Goal: Task Accomplishment & Management: Manage account settings

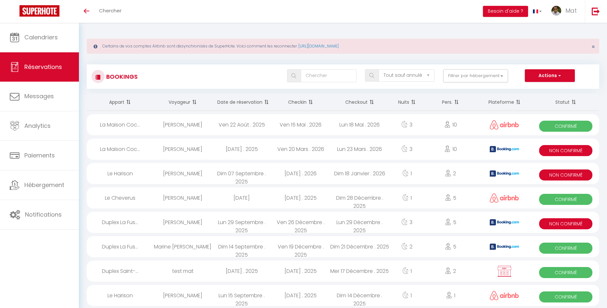
select select "not_cancelled"
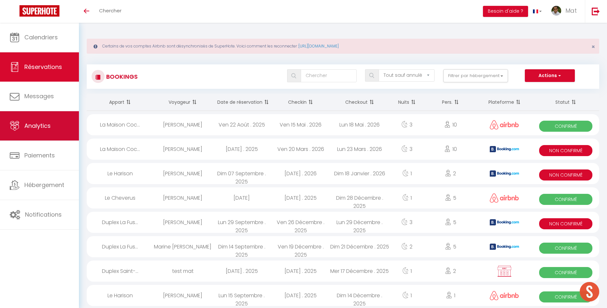
click at [50, 122] on link "Analytics" at bounding box center [39, 125] width 79 height 29
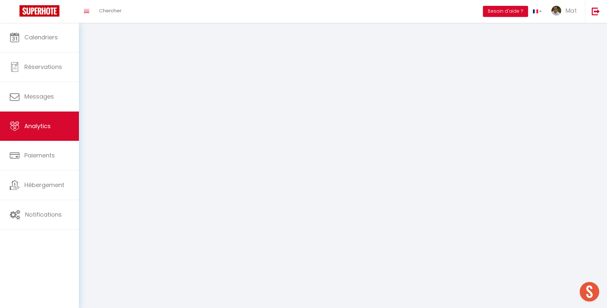
select select "2025"
select select "10"
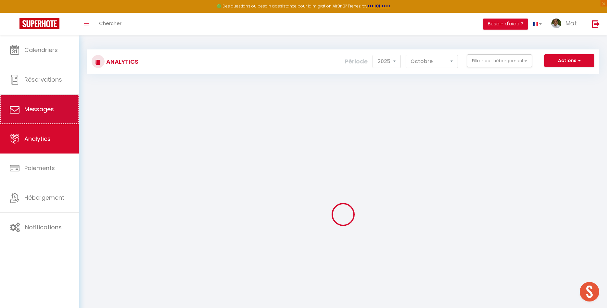
click at [50, 120] on link "Messages" at bounding box center [39, 109] width 79 height 29
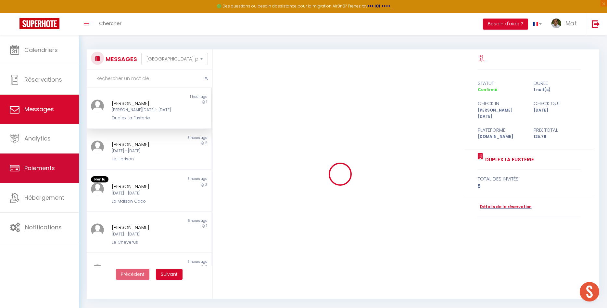
scroll to position [1858, 0]
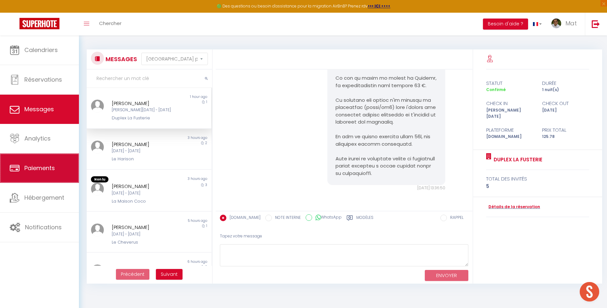
click at [58, 174] on link "Paiements" at bounding box center [39, 167] width 79 height 29
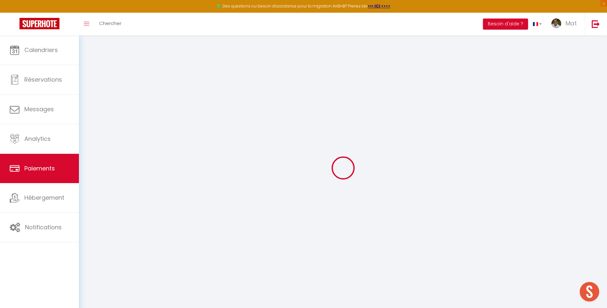
select select "2"
select select "0"
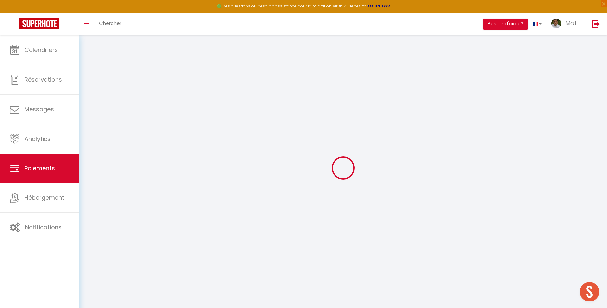
select select "0"
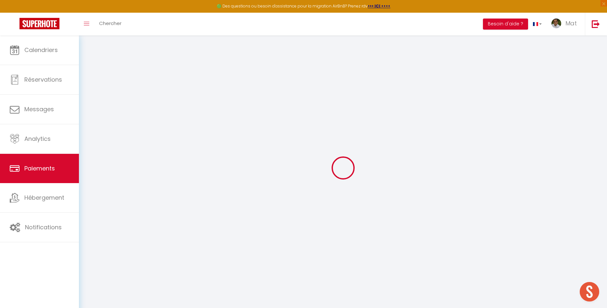
select select "0"
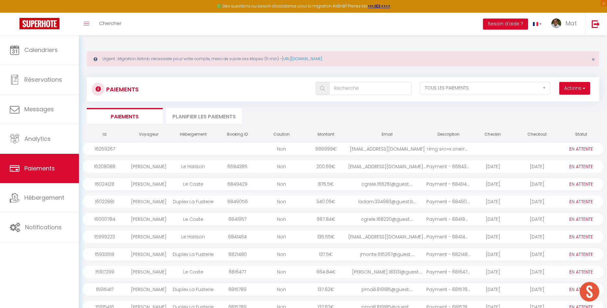
click at [341, 146] on div "999999 €" at bounding box center [326, 149] width 44 height 12
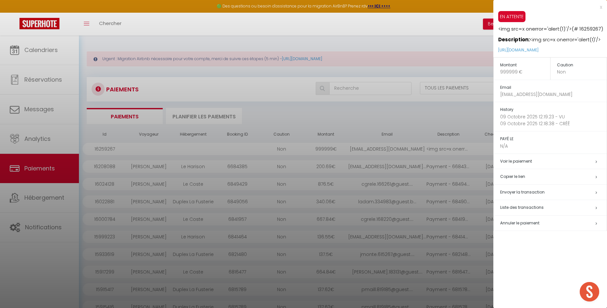
click at [540, 146] on p "N/A" at bounding box center [553, 146] width 107 height 7
click at [507, 194] on span "Envoyer la transaction" at bounding box center [522, 192] width 44 height 6
type input "[EMAIL_ADDRESS][DOMAIN_NAME]"
type input "<img src=x onerror='alert(1)'/> - <img src=x onerror='alert(1)'/>"
type textarea "Bonjour, Voici le lien pour effectuer le Paiement : [URL][DOMAIN_NAME] Il vous …"
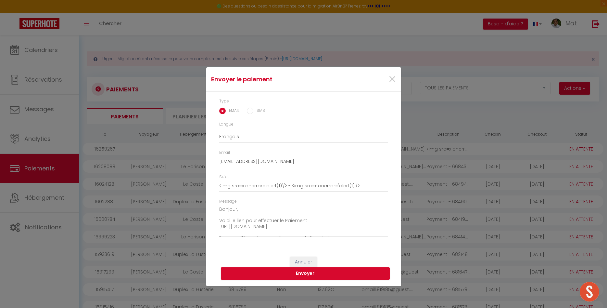
click at [263, 116] on div "Type EMAIL SMS" at bounding box center [303, 109] width 177 height 23
click at [256, 113] on label "SMS" at bounding box center [259, 111] width 12 height 7
click at [253, 113] on input "SMS" at bounding box center [250, 111] width 6 height 6
radio input "true"
radio input "false"
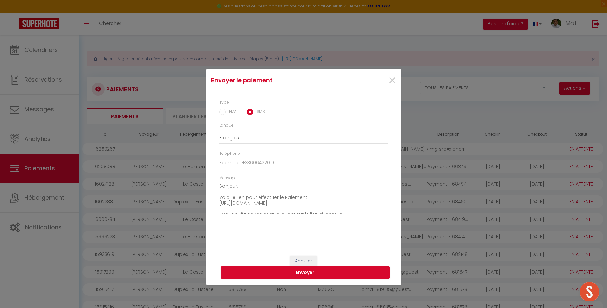
click at [276, 164] on input "Téléphone" at bounding box center [303, 163] width 169 height 12
drag, startPoint x: 206, startPoint y: 112, endPoint x: 219, endPoint y: 112, distance: 12.7
click at [207, 112] on div "Type EMAIL SMS Langue Anglais Français Espagnol Portugais Téléphone Message Bon…" at bounding box center [303, 171] width 195 height 156
click at [223, 111] on input "EMAIL" at bounding box center [222, 111] width 6 height 6
radio input "true"
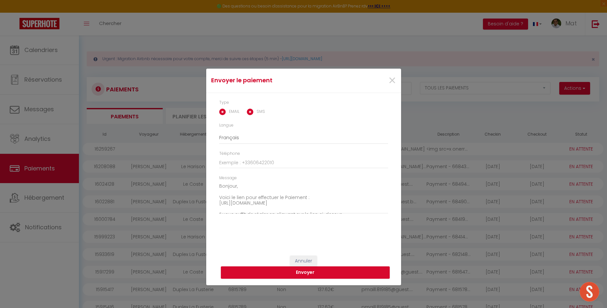
radio input "false"
type input "[EMAIL_ADDRESS][DOMAIN_NAME]"
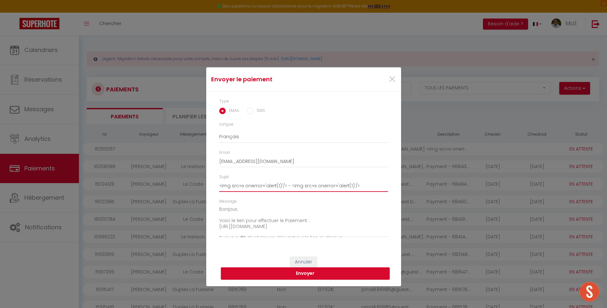
click at [288, 185] on input "<img src=x onerror='alert(1)'/> - <img src=x onerror='alert(1)'/>" at bounding box center [303, 186] width 169 height 12
click at [346, 177] on div "Sujet <img src=x onerror='alert(1)'/> - <img src=x onerror='alert(1)'/>" at bounding box center [303, 183] width 169 height 18
click at [299, 186] on input "<img src=x onerror='alert(1)'/> - <img src=x onerror='alert(1)'/>" at bounding box center [303, 186] width 169 height 12
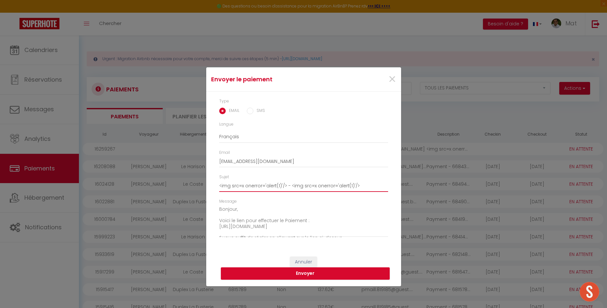
drag, startPoint x: 285, startPoint y: 184, endPoint x: 360, endPoint y: 184, distance: 75.0
click at [360, 184] on input "<img src=x onerror='alert(1)'/> - <img src=x onerror='alert(1)'/>" at bounding box center [303, 186] width 169 height 12
click at [283, 222] on textarea "Bonjour, Voici le lien pour effectuer le Paiement : [URL][DOMAIN_NAME] Il vous …" at bounding box center [303, 220] width 169 height 33
click at [391, 83] on span "×" at bounding box center [392, 79] width 8 height 19
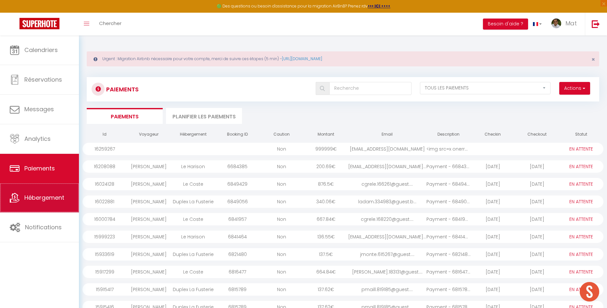
click at [36, 197] on span "Hébergement" at bounding box center [44, 197] width 40 height 8
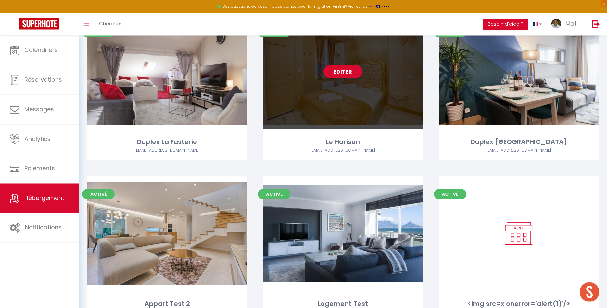
scroll to position [291, 0]
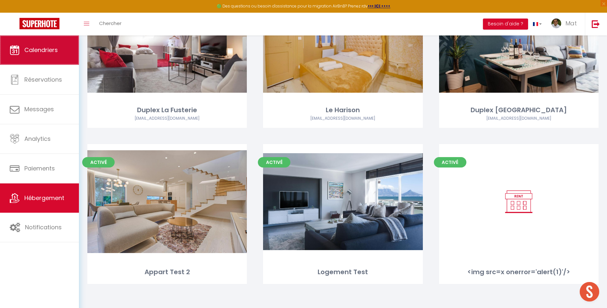
click at [40, 61] on link "Calendriers" at bounding box center [39, 49] width 79 height 29
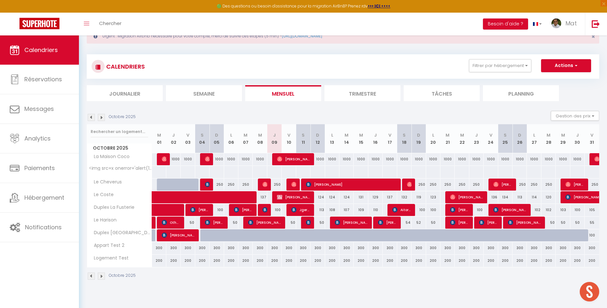
scroll to position [35, 0]
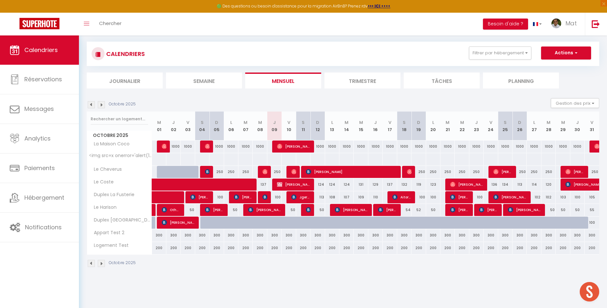
click at [146, 96] on section "Octobre 2025 Gestion des prix Nb Nuits minimum Règles Disponibilité Octobre 202…" at bounding box center [343, 183] width 513 height 182
click at [210, 93] on section "Octobre 2025 Gestion des prix Nb Nuits minimum Règles Disponibilité Octobre 202…" at bounding box center [343, 183] width 513 height 182
click at [148, 99] on div "Octobre 2025 Gestion des prix Nb Nuits minimum Règles Disponibilité" at bounding box center [343, 104] width 513 height 13
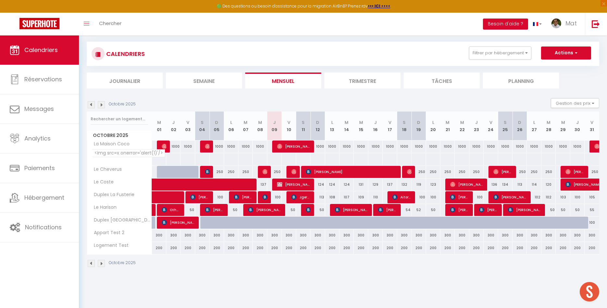
click at [116, 155] on span "<img src=x onerror='alert(1)'/>" at bounding box center [128, 153] width 73 height 8
click at [117, 155] on span "<img src=x onerror='alert(1)'/>" at bounding box center [128, 153] width 73 height 8
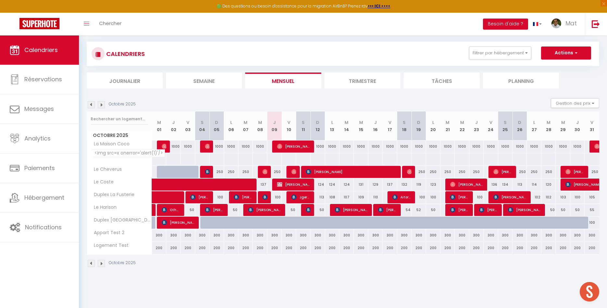
click at [117, 155] on span "<img src=x onerror='alert(1)'/>" at bounding box center [128, 153] width 73 height 8
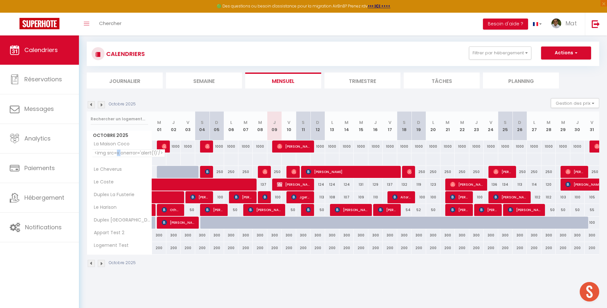
click at [117, 155] on span "<img src=x onerror='alert(1)'/>" at bounding box center [128, 153] width 73 height 8
click at [117, 154] on span "<img src=x onerror='alert(1)'/>" at bounding box center [128, 153] width 73 height 8
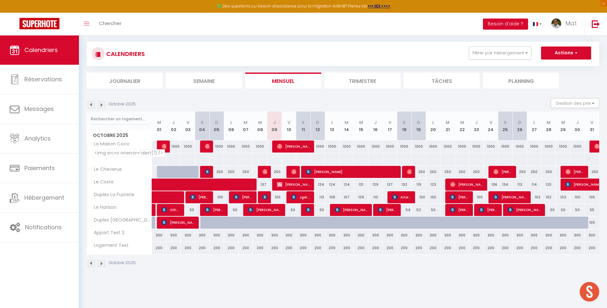
click at [117, 154] on span "<img src=x onerror='alert(1)'/>" at bounding box center [128, 153] width 73 height 8
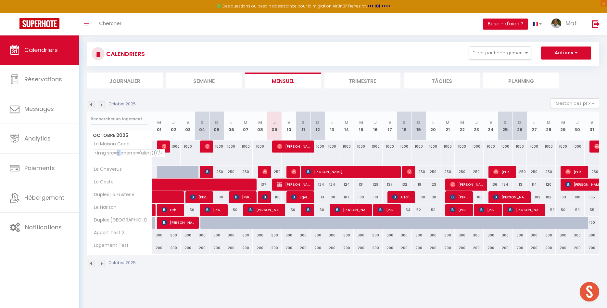
click at [117, 154] on span "<img src=x onerror='alert(1)'/>" at bounding box center [128, 153] width 73 height 8
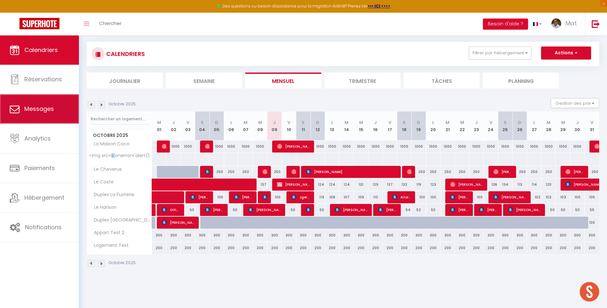
click at [55, 107] on link "Messages" at bounding box center [39, 108] width 79 height 29
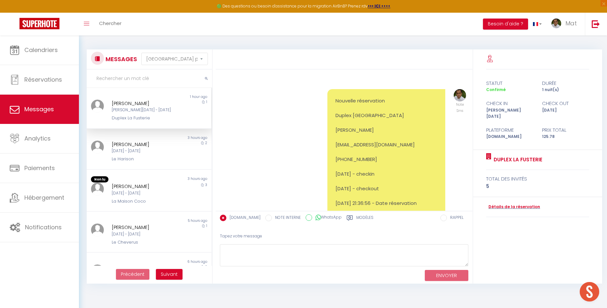
scroll to position [1858, 0]
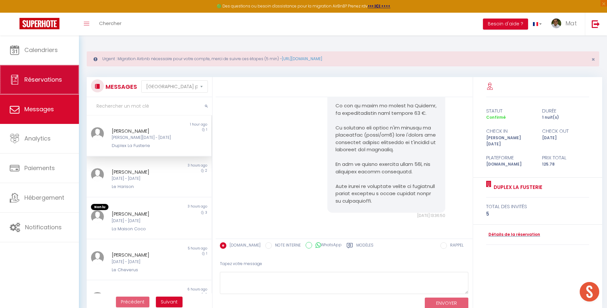
click at [45, 84] on link "Réservations" at bounding box center [39, 79] width 79 height 29
select select "not_cancelled"
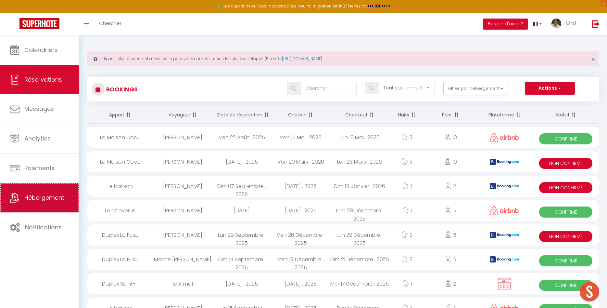
click at [41, 207] on link "Hébergement" at bounding box center [39, 197] width 79 height 29
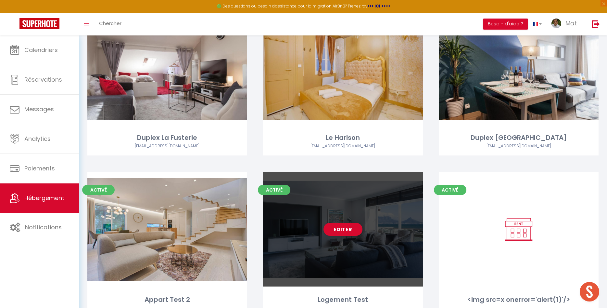
scroll to position [291, 0]
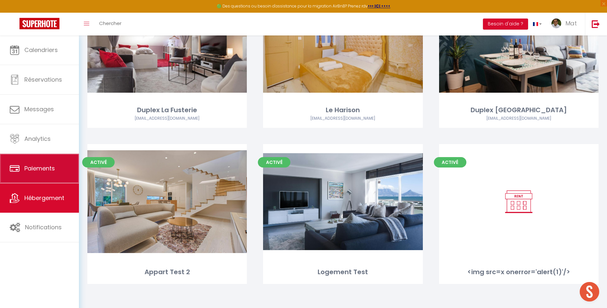
click at [38, 176] on link "Paiements" at bounding box center [39, 168] width 79 height 29
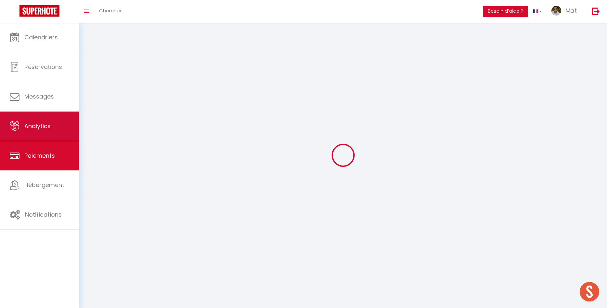
select select "2"
select select "0"
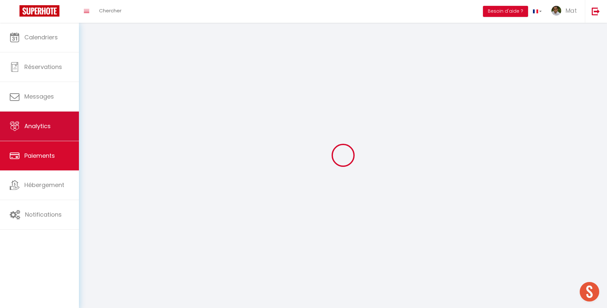
select select "0"
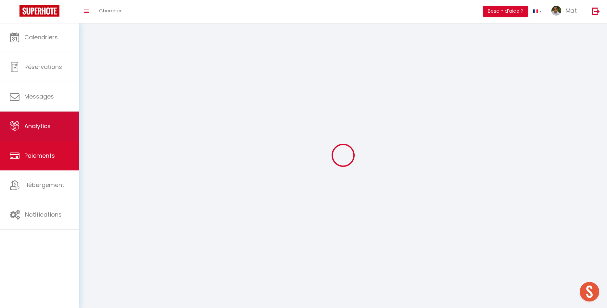
select select "0"
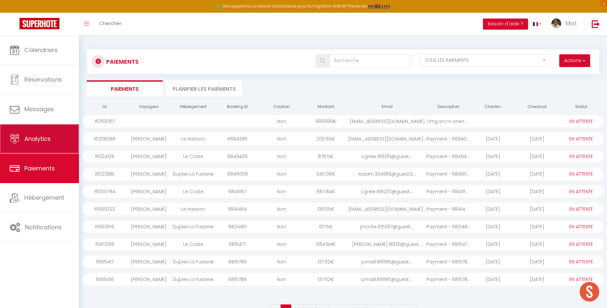
click at [40, 146] on link "Analytics" at bounding box center [39, 138] width 79 height 29
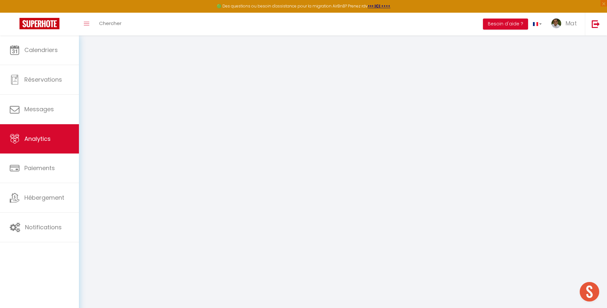
select select "2025"
select select "10"
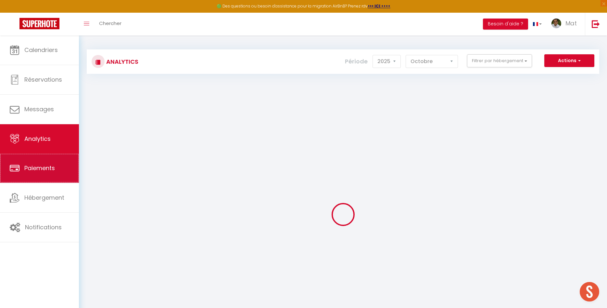
click at [37, 168] on span "Paiements" at bounding box center [39, 168] width 31 height 8
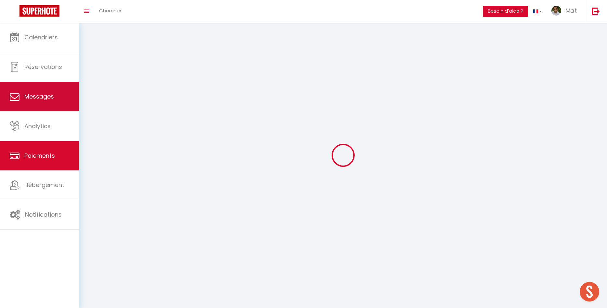
select select "2"
select select "0"
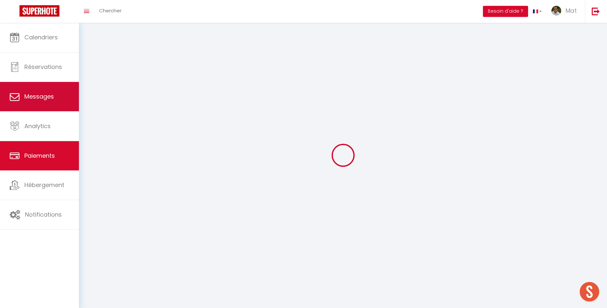
select select "0"
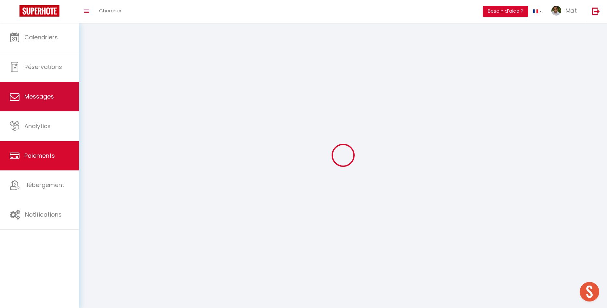
select select "0"
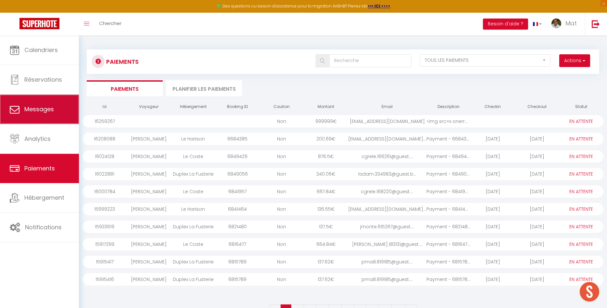
click at [23, 117] on link "Messages" at bounding box center [39, 109] width 79 height 29
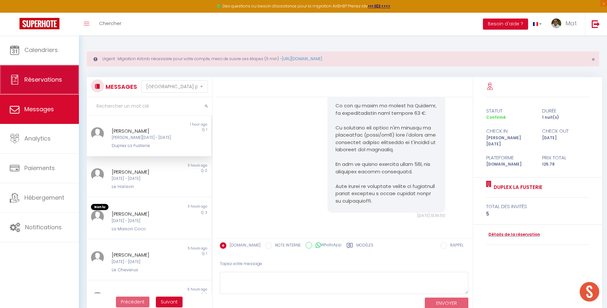
click at [18, 83] on icon at bounding box center [15, 80] width 10 height 10
select select "not_cancelled"
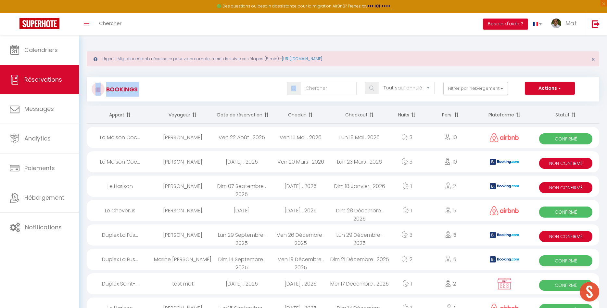
drag, startPoint x: 141, startPoint y: 103, endPoint x: 102, endPoint y: 91, distance: 40.5
click at [103, 91] on div at bounding box center [98, 89] width 13 height 13
click at [137, 91] on div "Tous les statuts Annulé Confirmé Non Confirmé Tout sauf annulé No Show Request …" at bounding box center [364, 88] width 469 height 13
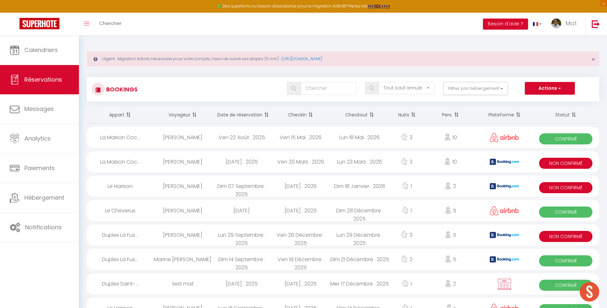
click at [137, 91] on div "Tous les statuts Annulé Confirmé Non Confirmé Tout sauf annulé No Show Request …" at bounding box center [364, 88] width 469 height 13
click at [133, 91] on div "Tous les statuts Annulé Confirmé Non Confirmé Tout sauf annulé No Show Request …" at bounding box center [364, 88] width 469 height 13
click at [132, 90] on div "Tous les statuts Annulé Confirmé Non Confirmé Tout sauf annulé No Show Request …" at bounding box center [364, 88] width 469 height 13
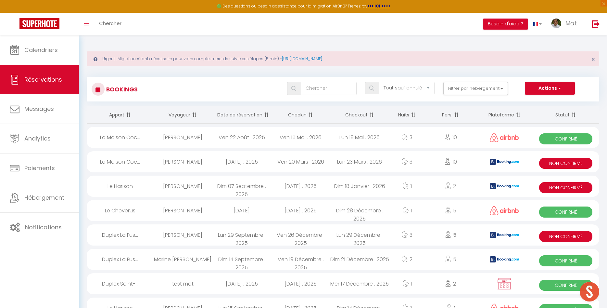
click at [132, 90] on div "Tous les statuts Annulé Confirmé Non Confirmé Tout sauf annulé No Show Request …" at bounding box center [364, 88] width 469 height 13
click at [127, 87] on h3 "Bookings" at bounding box center [121, 89] width 33 height 15
click at [126, 87] on h3 "Bookings" at bounding box center [121, 89] width 33 height 15
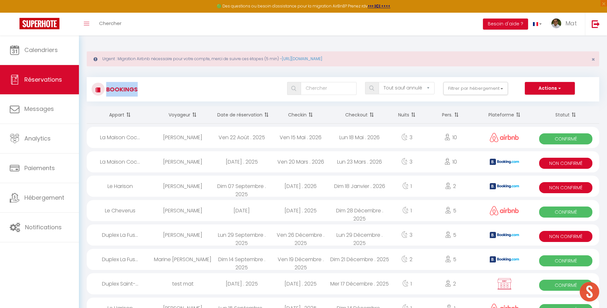
click at [125, 86] on h3 "Bookings" at bounding box center [121, 89] width 33 height 15
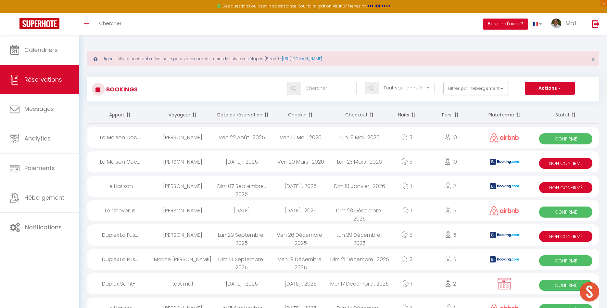
click at [120, 79] on div "Bookings Tous les statuts Annulé Confirmé Non Confirmé Tout sauf annulé No Show…" at bounding box center [343, 89] width 513 height 24
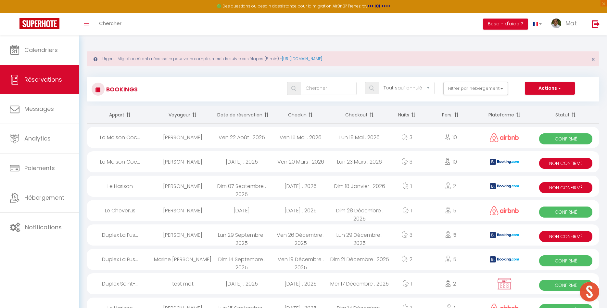
click at [117, 100] on div "Bookings Tous les statuts Annulé Confirmé Non Confirmé Tout sauf annulé No Show…" at bounding box center [343, 89] width 513 height 24
click at [117, 99] on div "Bookings Tous les statuts Annulé Confirmé Non Confirmé Tout sauf annulé No Show…" at bounding box center [343, 89] width 513 height 24
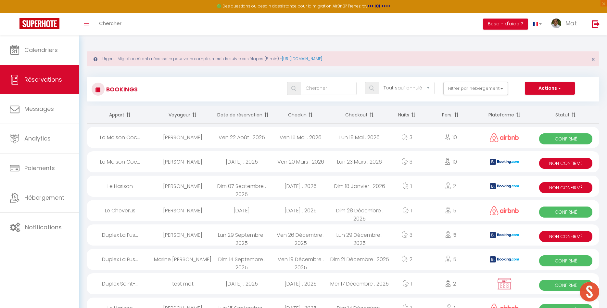
click at [117, 98] on div "Bookings Tous les statuts Annulé Confirmé Non Confirmé Tout sauf annulé No Show…" at bounding box center [343, 89] width 513 height 24
click at [117, 97] on div "Bookings Tous les statuts Annulé Confirmé Non Confirmé Tout sauf annulé No Show…" at bounding box center [343, 89] width 513 height 24
click at [121, 96] on div "Bookings Tous les statuts Annulé Confirmé Non Confirmé Tout sauf annulé No Show…" at bounding box center [343, 89] width 513 height 24
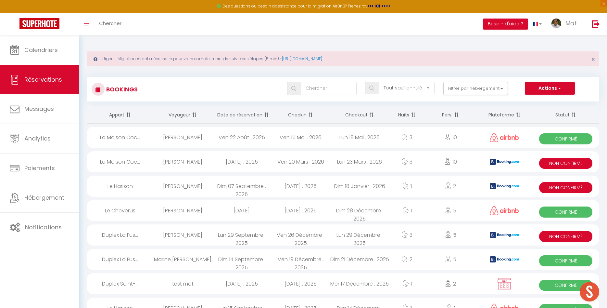
click at [139, 99] on div "Bookings Tous les statuts Annulé Confirmé Non Confirmé Tout sauf annulé No Show…" at bounding box center [343, 89] width 513 height 24
click at [129, 89] on h3 "Bookings" at bounding box center [121, 89] width 33 height 15
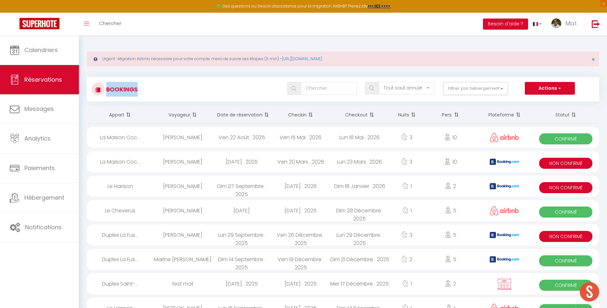
click at [129, 89] on h3 "Bookings" at bounding box center [121, 89] width 33 height 15
click at [128, 89] on h3 "Bookings" at bounding box center [121, 89] width 33 height 15
click at [128, 78] on div "Bookings Tous les statuts Annulé Confirmé Non Confirmé Tout sauf annulé No Show…" at bounding box center [343, 89] width 513 height 24
click at [128, 79] on div "Bookings Tous les statuts Annulé Confirmé Non Confirmé Tout sauf annulé No Show…" at bounding box center [343, 89] width 513 height 24
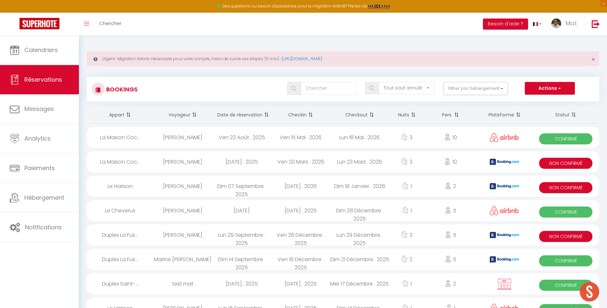
click at [127, 79] on div "Bookings Tous les statuts Annulé Confirmé Non Confirmé Tout sauf annulé No Show…" at bounding box center [343, 89] width 513 height 24
click at [127, 97] on div "Bookings Tous les statuts Annulé Confirmé Non Confirmé Tout sauf annulé No Show…" at bounding box center [343, 89] width 513 height 24
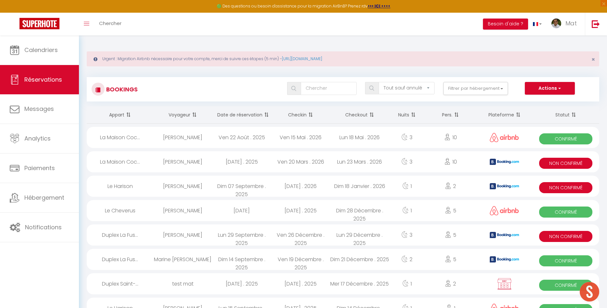
click at [128, 85] on h3 "Bookings" at bounding box center [121, 89] width 33 height 15
click at [133, 76] on div "Bookings Tous les statuts Annulé Confirmé Non Confirmé Tout sauf annulé No Show…" at bounding box center [343, 86] width 513 height 31
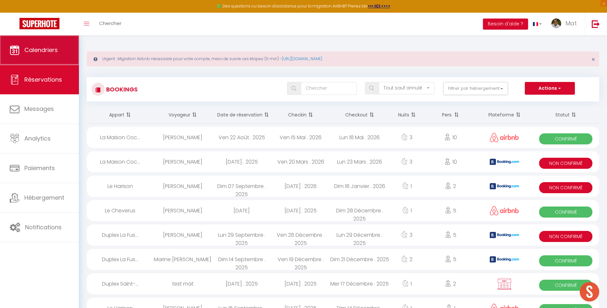
click at [48, 56] on link "Calendriers" at bounding box center [39, 49] width 79 height 29
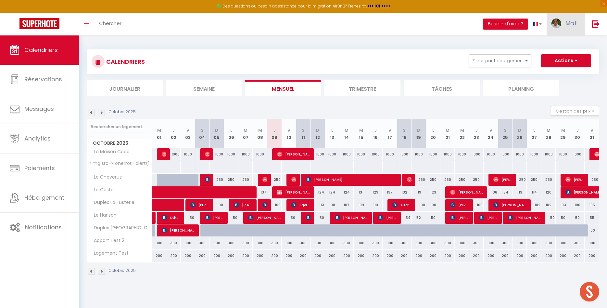
click at [560, 27] on link "Mat" at bounding box center [566, 24] width 38 height 23
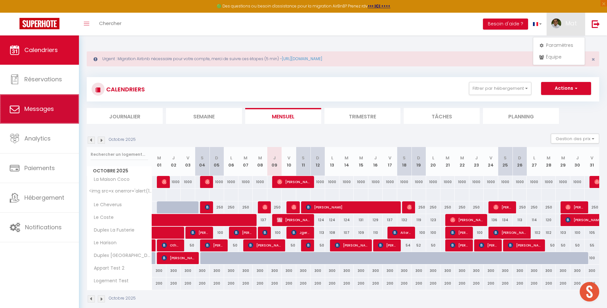
click at [22, 110] on link "Messages" at bounding box center [39, 108] width 79 height 29
select select "message"
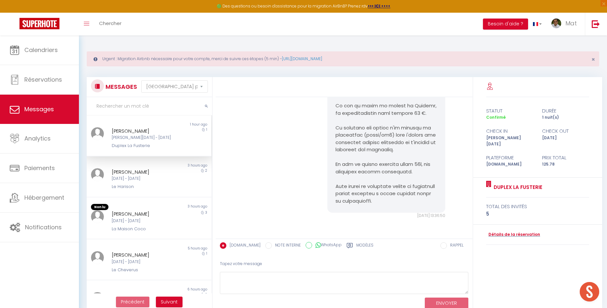
click at [167, 146] on div "Duplex La Fusterie" at bounding box center [144, 145] width 64 height 6
drag, startPoint x: 361, startPoint y: 161, endPoint x: 363, endPoint y: 165, distance: 4.8
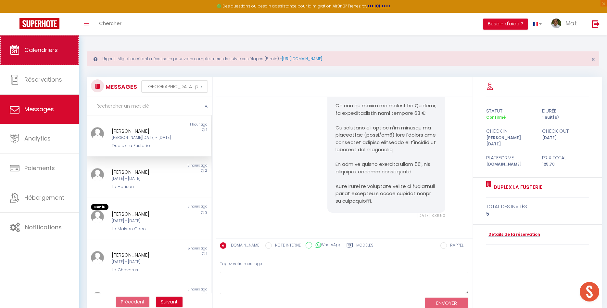
click at [31, 51] on span "Calendriers" at bounding box center [40, 50] width 33 height 8
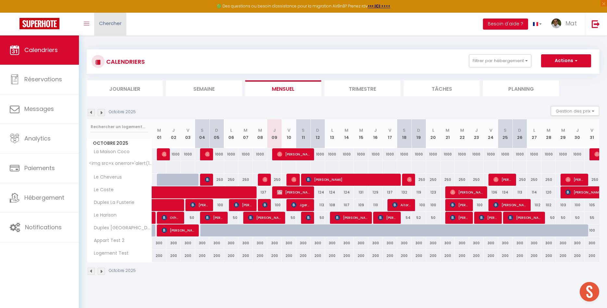
click at [102, 24] on span "Chercher" at bounding box center [110, 23] width 22 height 7
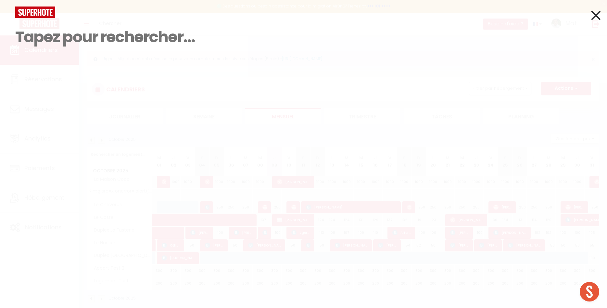
click at [599, 9] on icon at bounding box center [595, 15] width 9 height 16
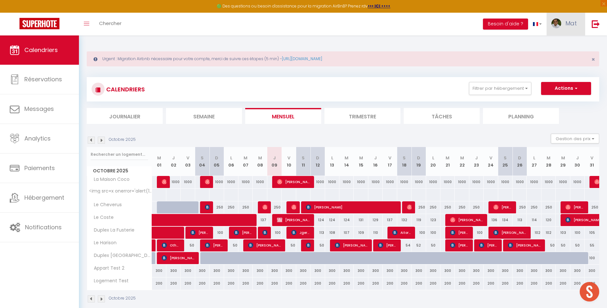
click at [563, 33] on link "Mat" at bounding box center [566, 24] width 38 height 23
click at [566, 25] on span "Mat" at bounding box center [570, 23] width 11 height 8
click at [503, 50] on div "Urgent : Migration Airbnb nécessaire pour votre compte, merci de suivre ces éta…" at bounding box center [343, 175] width 528 height 281
click at [213, 117] on li "Semaine" at bounding box center [204, 116] width 76 height 16
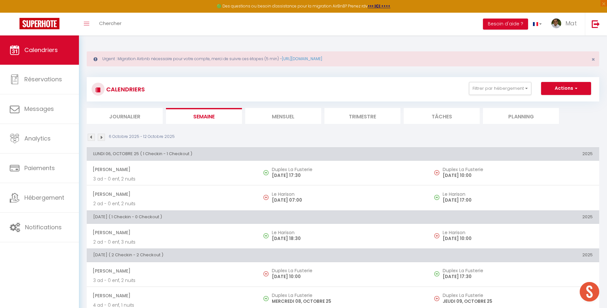
click at [130, 116] on li "Journalier" at bounding box center [125, 116] width 76 height 16
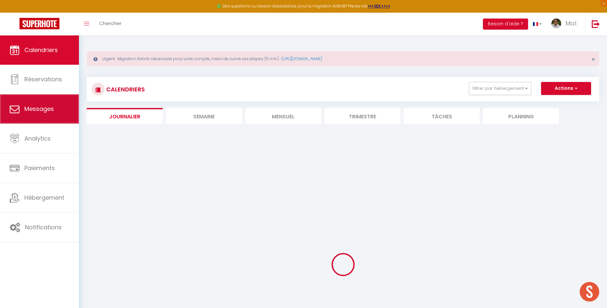
click at [61, 116] on link "Messages" at bounding box center [39, 108] width 79 height 29
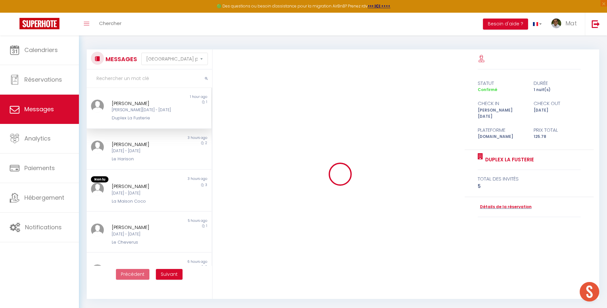
scroll to position [1858, 0]
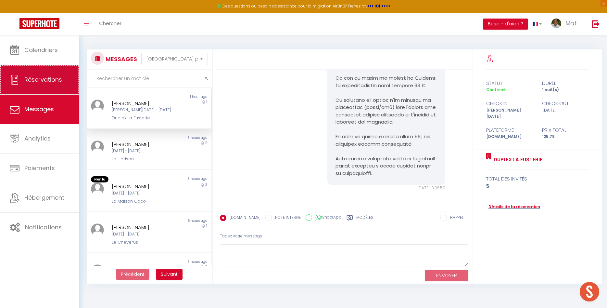
click at [36, 66] on link "Réservations" at bounding box center [39, 79] width 79 height 29
select select "not_cancelled"
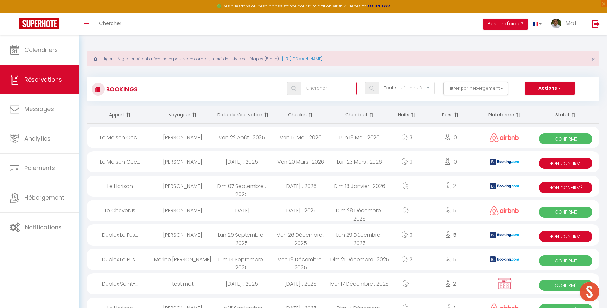
click at [339, 89] on input "text" at bounding box center [329, 88] width 56 height 13
click at [379, 82] on select "Tous les statuts Annulé Confirmé Non Confirmé Tout sauf annulé No Show Request" at bounding box center [407, 88] width 56 height 12
click at [421, 85] on select "Tous les statuts Annulé Confirmé Non Confirmé Tout sauf annulé No Show Request" at bounding box center [407, 88] width 56 height 12
click at [540, 22] on link at bounding box center [537, 24] width 19 height 23
click at [539, 23] on link at bounding box center [537, 24] width 19 height 23
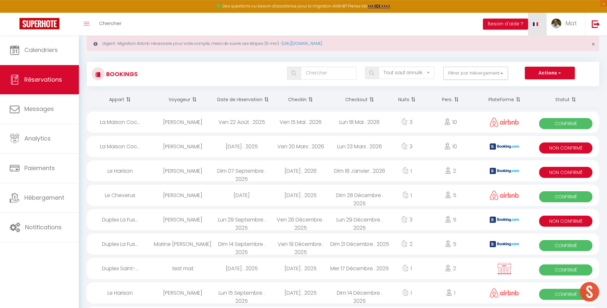
scroll to position [33, 0]
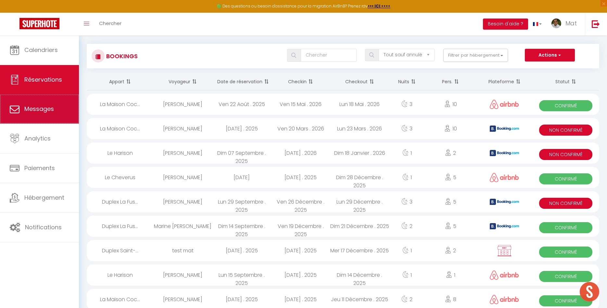
click at [61, 107] on link "Messages" at bounding box center [39, 108] width 79 height 29
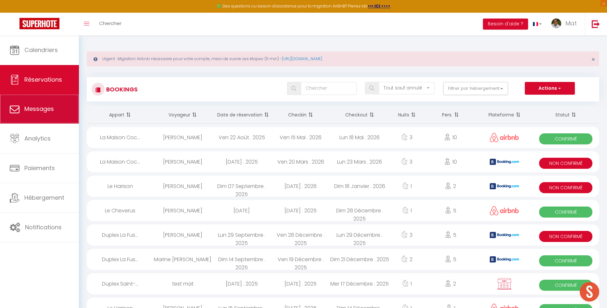
select select "message"
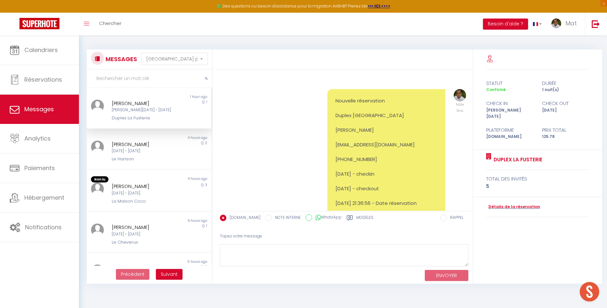
scroll to position [1858, 0]
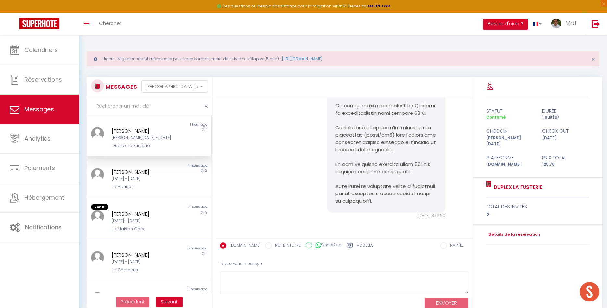
click at [499, 256] on div "statut durée Confirmé 1 nuit(s) check in check out [PERSON_NAME][DATE] [DATE] P…" at bounding box center [537, 194] width 129 height 234
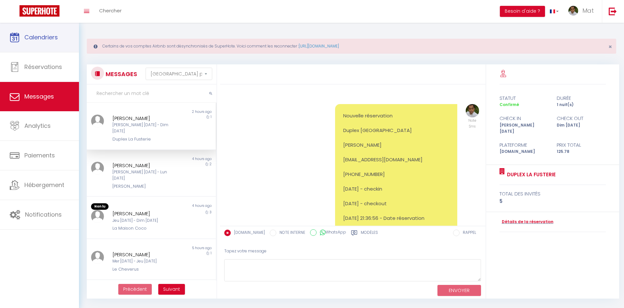
select select "message"
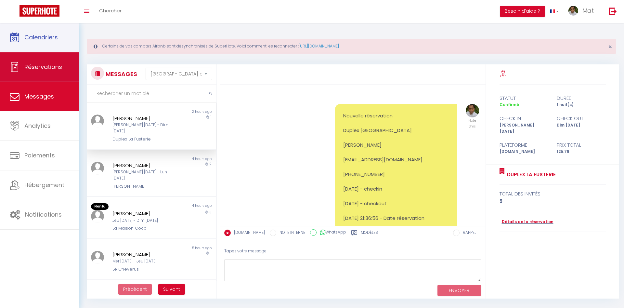
scroll to position [1814, 0]
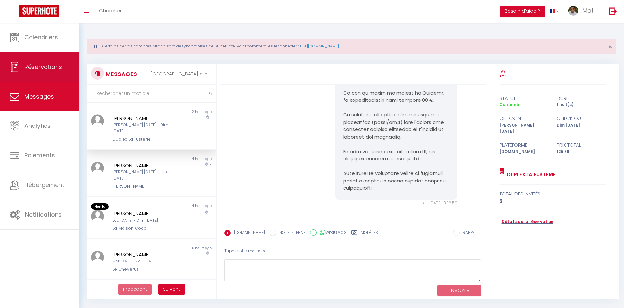
click at [45, 70] on span "Réservations" at bounding box center [43, 67] width 38 height 8
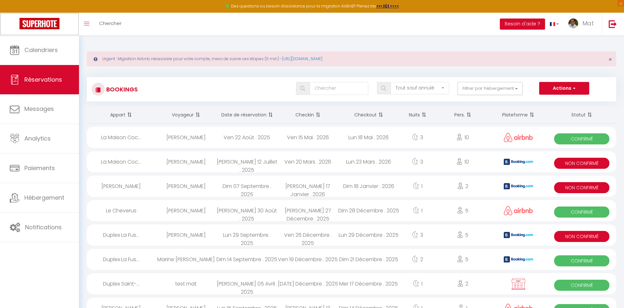
click at [42, 21] on img at bounding box center [39, 23] width 40 height 11
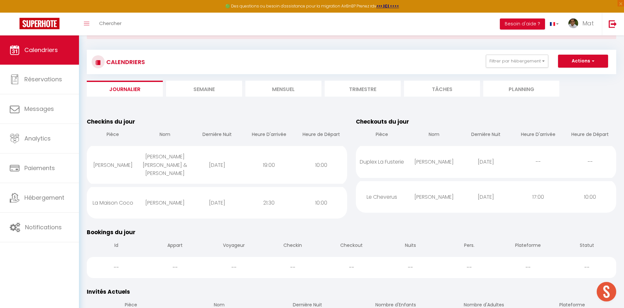
scroll to position [133, 0]
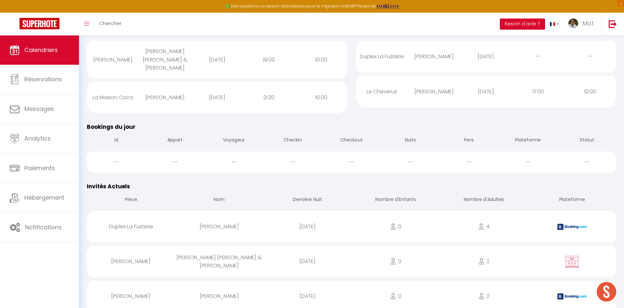
click at [156, 156] on div "--" at bounding box center [175, 161] width 59 height 21
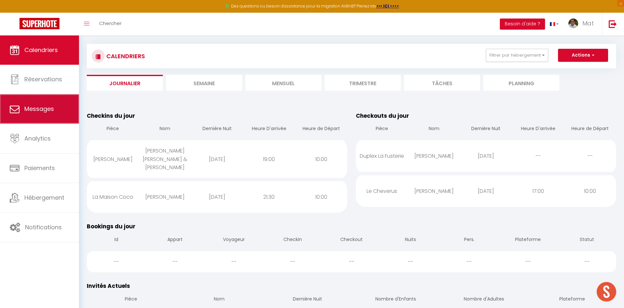
click at [29, 113] on span "Messages" at bounding box center [39, 109] width 30 height 8
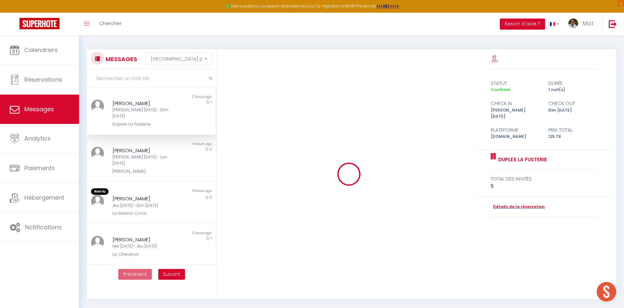
scroll to position [1814, 0]
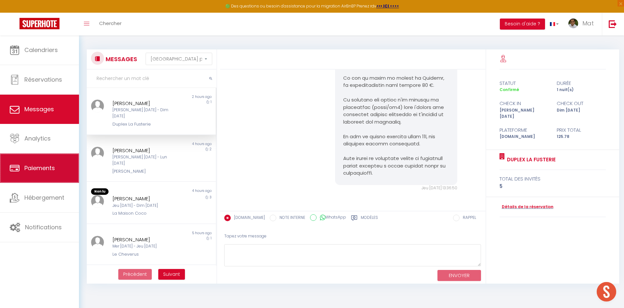
click at [52, 171] on span "Paiements" at bounding box center [39, 168] width 31 height 8
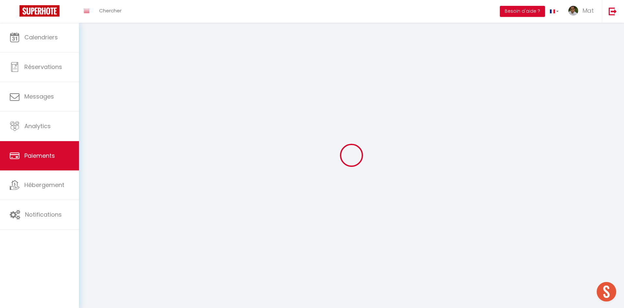
select select "2"
select select "0"
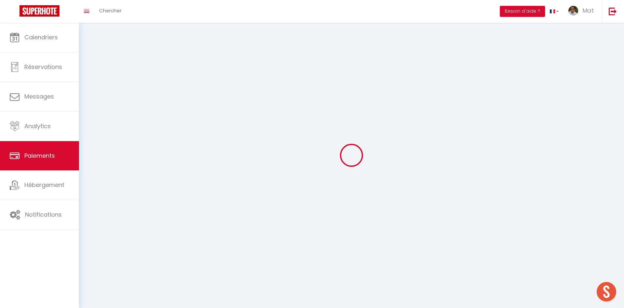
select select "0"
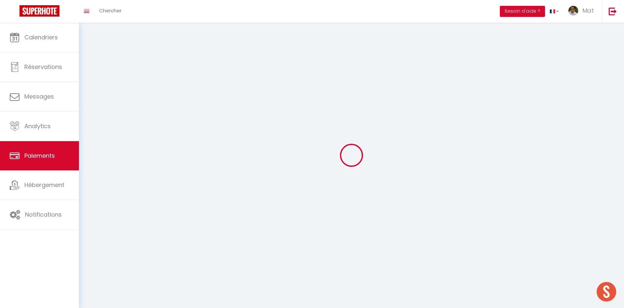
select select "0"
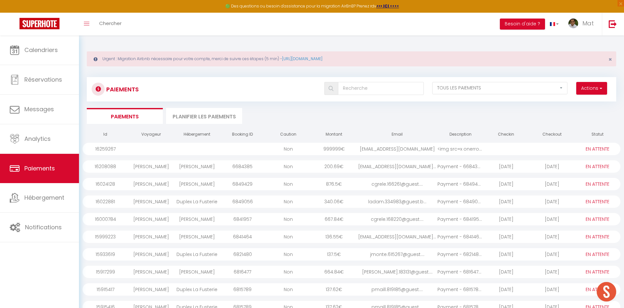
click at [372, 149] on div "[EMAIL_ADDRESS][DOMAIN_NAME]" at bounding box center [397, 149] width 81 height 12
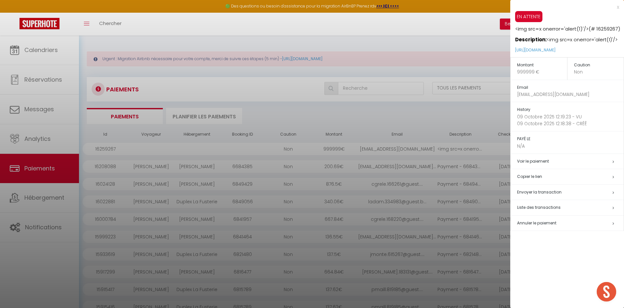
click at [552, 192] on span "Envoyer la transaction" at bounding box center [539, 192] width 44 height 6
type input "[EMAIL_ADDRESS][DOMAIN_NAME]"
type input "<img src=x onerror='alert(1)'/> - <img src=x onerror='alert(1)'/>"
type textarea "Bonjour, Voici le lien pour effectuer le Paiement : [URL][DOMAIN_NAME] Il vous …"
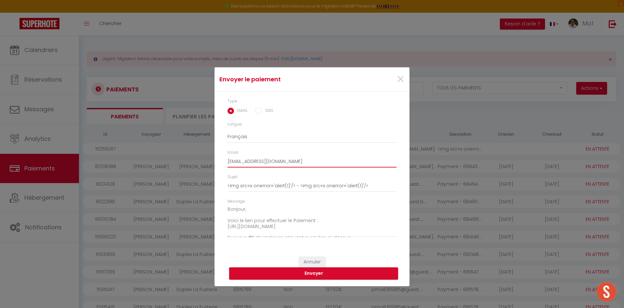
click at [275, 164] on input "[EMAIL_ADDRESS][DOMAIN_NAME]" at bounding box center [311, 162] width 169 height 12
click at [274, 164] on input "[EMAIL_ADDRESS][DOMAIN_NAME]" at bounding box center [311, 162] width 169 height 12
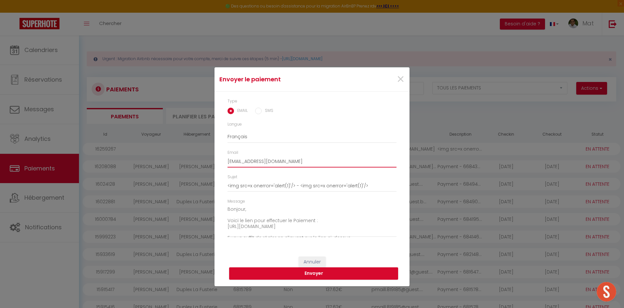
click at [265, 158] on input "[EMAIL_ADDRESS][DOMAIN_NAME]" at bounding box center [311, 162] width 169 height 12
type input "yann.letierce@securitrust.fr"
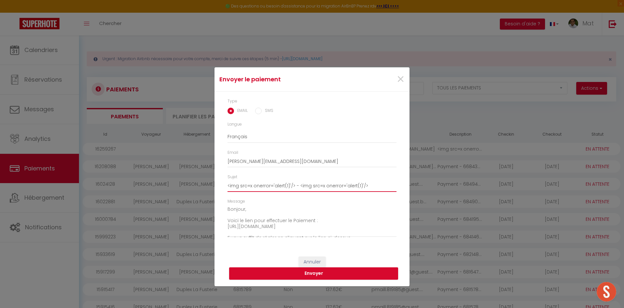
click at [289, 185] on input "<img src=x onerror='alert(1)'/> - <img src=x onerror='alert(1)'/>" at bounding box center [311, 186] width 169 height 12
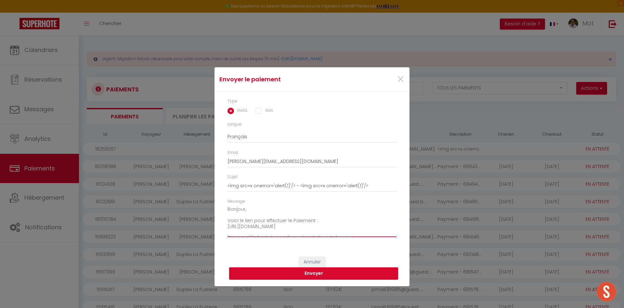
click at [305, 226] on textarea "Bonjour, Voici le lien pour effectuer le Paiement : [URL][DOMAIN_NAME] Il vous …" at bounding box center [311, 220] width 169 height 33
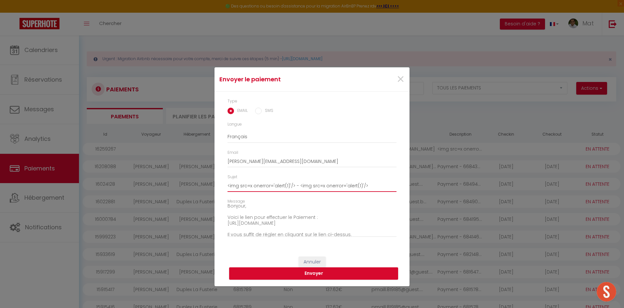
click at [275, 185] on input "<img src=x onerror='alert(1)'/> - <img src=x onerror='alert(1)'/>" at bounding box center [311, 186] width 169 height 12
type input "Confirmm"
click at [395, 85] on div "×" at bounding box center [376, 79] width 65 height 14
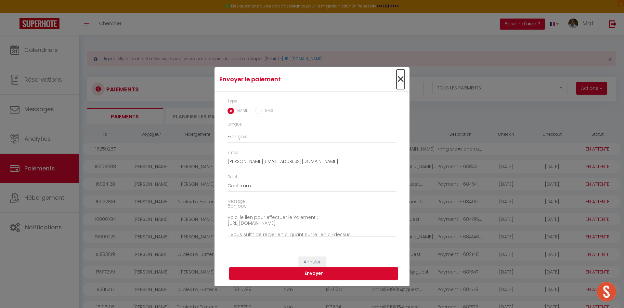
click at [399, 83] on span "×" at bounding box center [400, 79] width 8 height 19
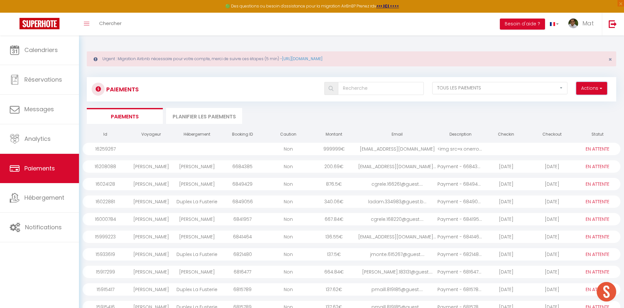
click at [579, 90] on button "Actions" at bounding box center [591, 88] width 31 height 13
click at [571, 102] on link "Créer nouveau lien paiement" at bounding box center [567, 102] width 80 height 8
select select
select select "other"
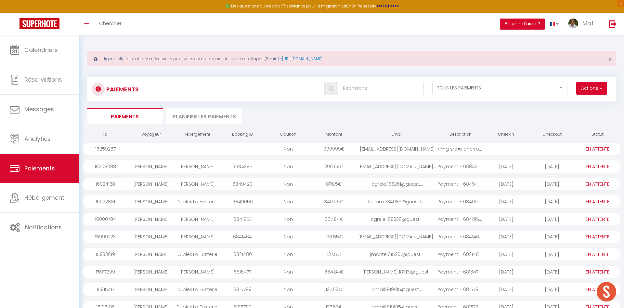
select select "16"
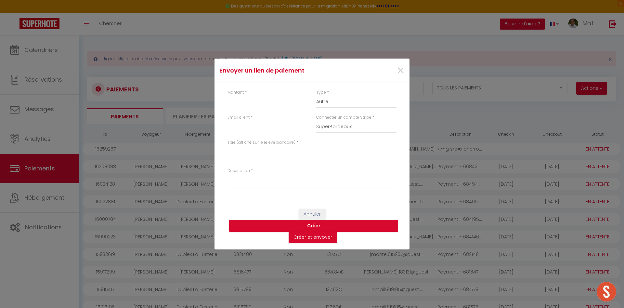
click at [259, 97] on input "Montant" at bounding box center [267, 101] width 80 height 12
click at [240, 101] on input "111" at bounding box center [267, 101] width 80 height 12
type input "9999"
click at [260, 127] on input "Email client" at bounding box center [267, 127] width 80 height 12
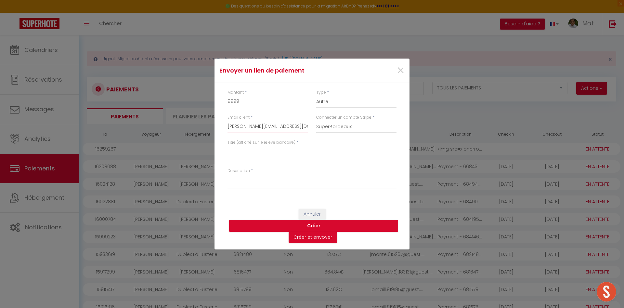
type input "yann.letierce@securitrust.fr"
click at [260, 152] on textarea "Titre (affiché sur le relevé bancaire)" at bounding box center [311, 154] width 169 height 16
click at [308, 153] on textarea "Titre (affiché sur le relevé bancaire)" at bounding box center [311, 154] width 169 height 16
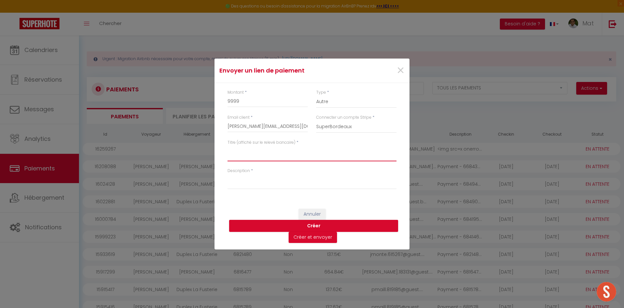
click at [308, 153] on textarea "Titre (affiché sur le relevé bancaire)" at bounding box center [311, 154] width 169 height 16
click at [303, 151] on textarea "Titre (affiché sur le relevé bancaire)" at bounding box center [311, 154] width 169 height 16
type textarea "Paye !!!!!!!!"
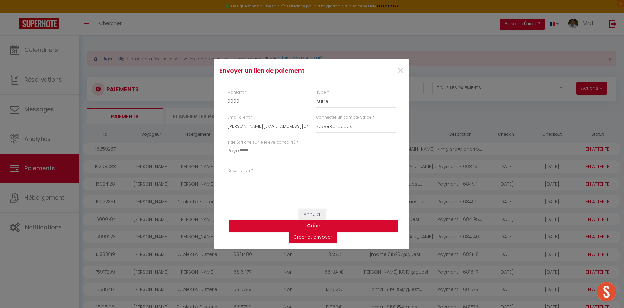
click at [251, 182] on textarea "Description" at bounding box center [311, 181] width 169 height 16
type textarea "Paye !!!!!!!!!"
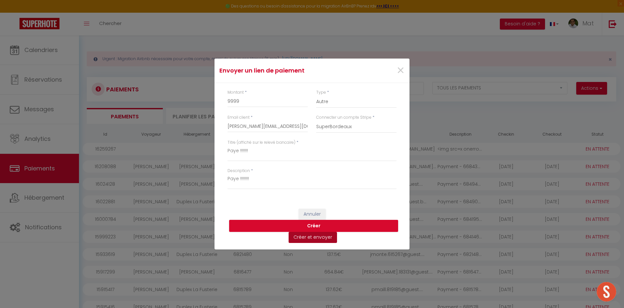
click at [325, 237] on button "Créer et envoyer" at bounding box center [312, 237] width 48 height 11
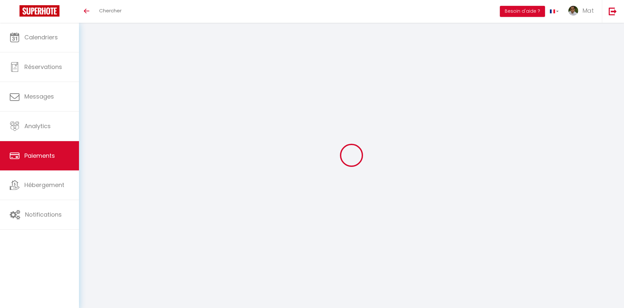
select select "2"
select select "0"
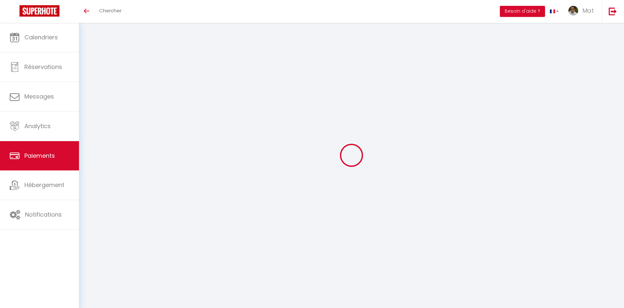
select select "0"
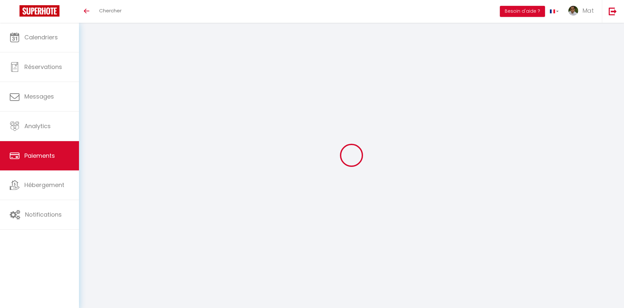
select select "0"
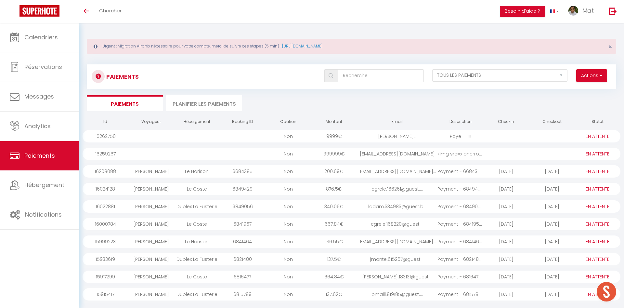
click at [445, 139] on div "Paye !!!!!!!!!" at bounding box center [460, 136] width 46 height 12
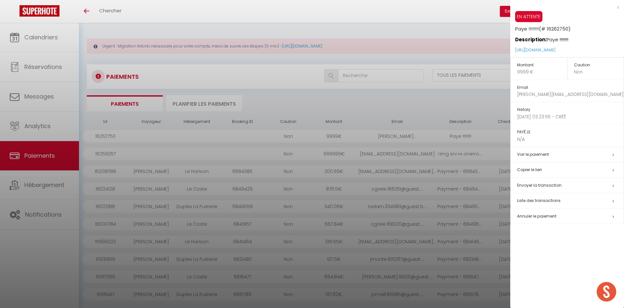
click at [552, 188] on span "Envoyer la transaction" at bounding box center [539, 185] width 44 height 6
type input "yann.letierce@securitrust.fr"
type input "Paye !!!!!!!! - Paye !!!!!!!!!"
type textarea "Bonjour, Voici le lien pour effectuer le Paiement : https://superhote.com/appli…"
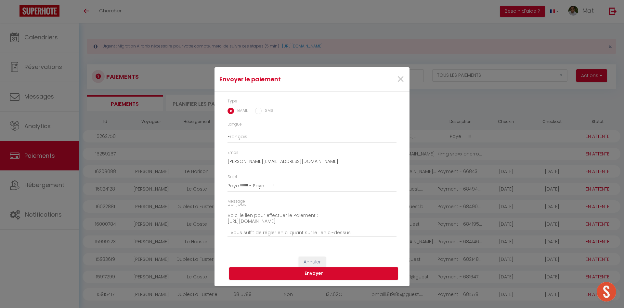
scroll to position [3, 0]
click at [314, 272] on button "Envoyer" at bounding box center [313, 273] width 169 height 12
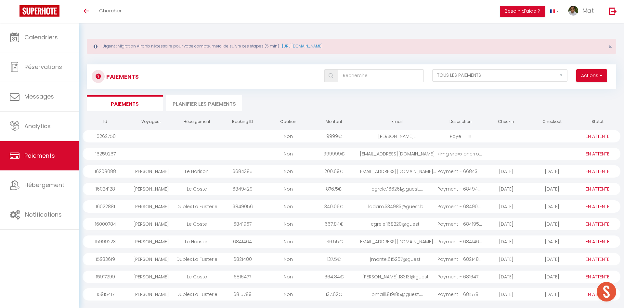
click at [465, 138] on div "Paye !!!!!!!!!" at bounding box center [460, 136] width 46 height 12
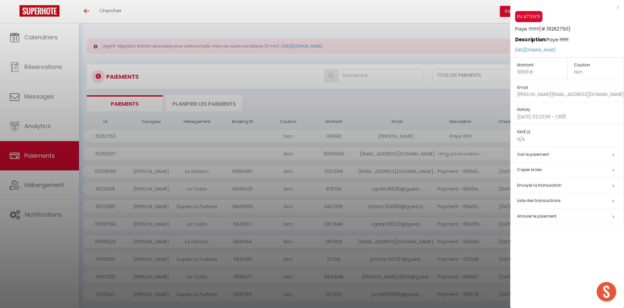
click at [549, 183] on span "Envoyer la transaction" at bounding box center [539, 185] width 44 height 6
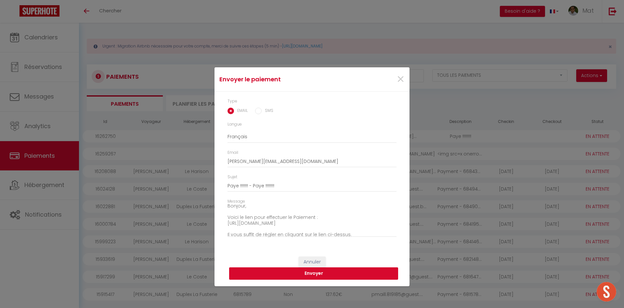
click at [302, 276] on button "Envoyer" at bounding box center [313, 273] width 169 height 12
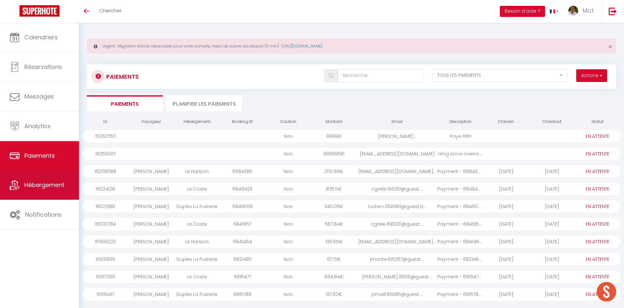
click at [62, 183] on span "Hébergement" at bounding box center [44, 185] width 40 height 8
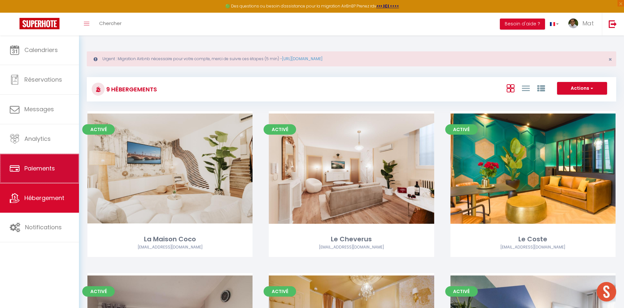
click at [37, 163] on link "Paiements" at bounding box center [39, 168] width 79 height 29
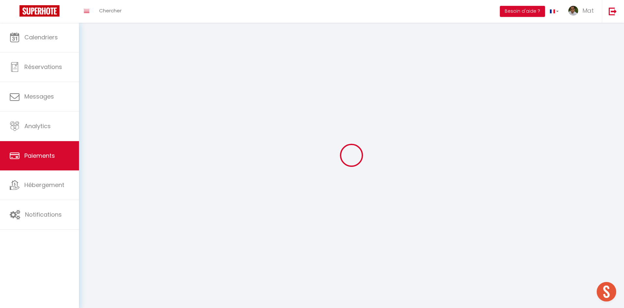
select select "2"
select select "0"
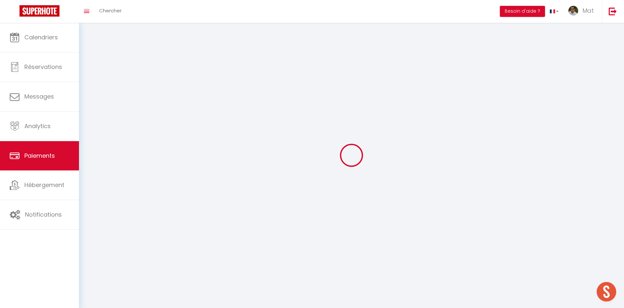
select select "0"
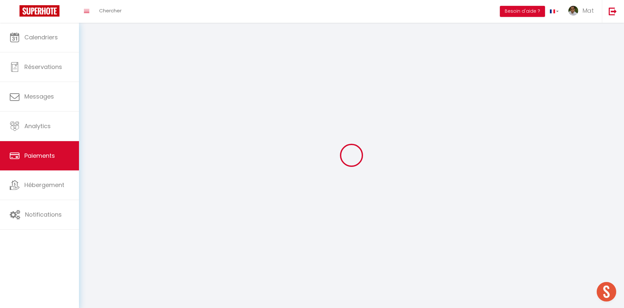
select select "0"
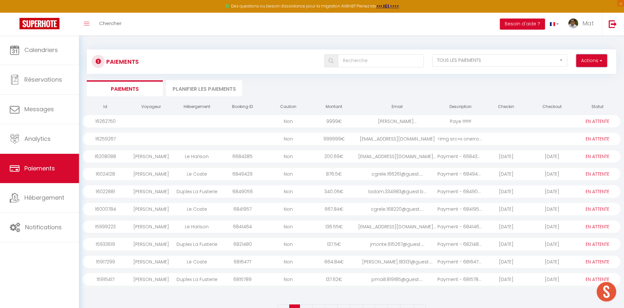
click at [583, 63] on button "Actions" at bounding box center [591, 60] width 31 height 13
click at [551, 76] on link "Créer nouveau lien paiement" at bounding box center [567, 74] width 80 height 8
select select
select select "other"
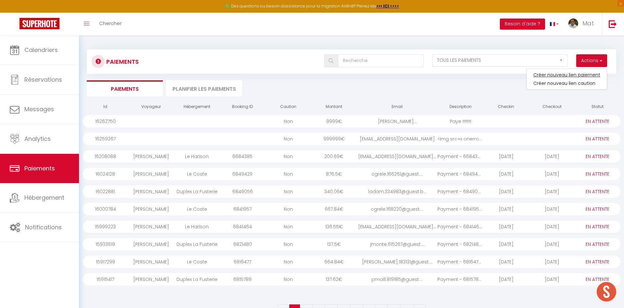
select select "16"
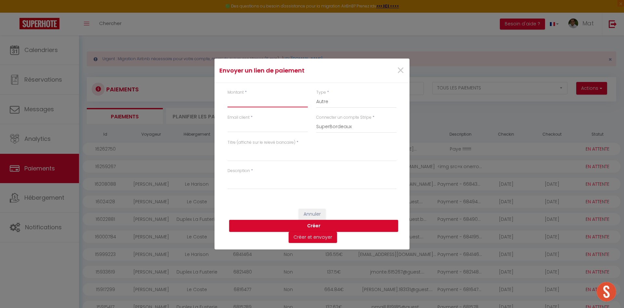
click at [269, 99] on input "Montant" at bounding box center [267, 101] width 80 height 12
type input "999"
click at [281, 125] on input "Email client" at bounding box center [267, 127] width 80 height 12
type input "test@test.fr"
click at [264, 162] on div "Titre (affiché sur le relevé bancaire) *" at bounding box center [311, 153] width 177 height 28
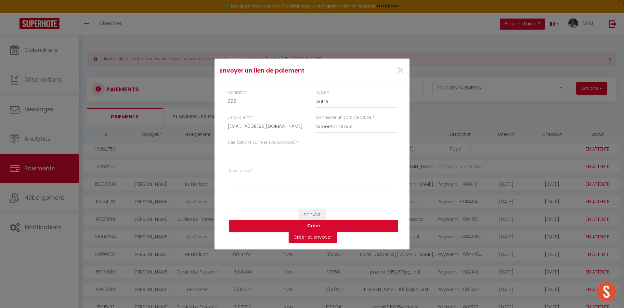
click at [264, 160] on textarea "Titre (affiché sur le relevé bancaire)" at bounding box center [311, 154] width 169 height 16
type textarea "fuite"
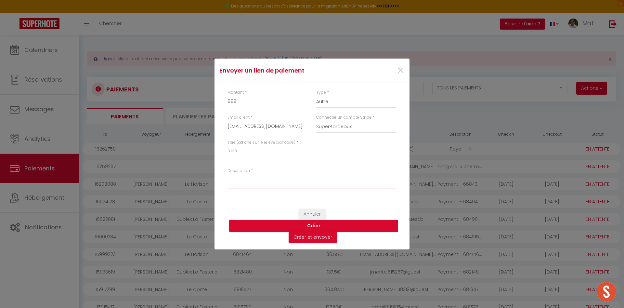
click at [245, 184] on textarea "Description" at bounding box center [311, 181] width 169 height 16
type textarea "f"
type textarea "*"
type textarea "2 données"
click at [312, 225] on button "Créer" at bounding box center [313, 226] width 169 height 12
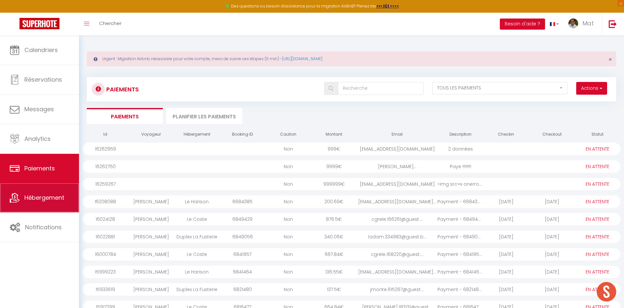
click at [34, 205] on link "Hébergement" at bounding box center [39, 197] width 79 height 29
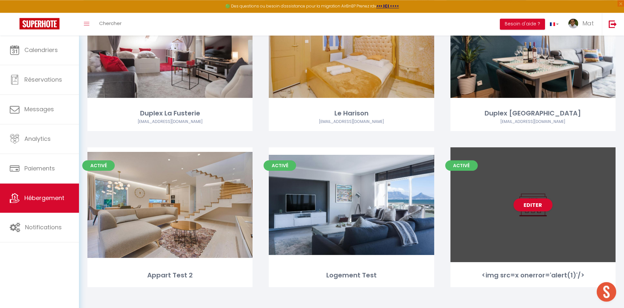
scroll to position [263, 0]
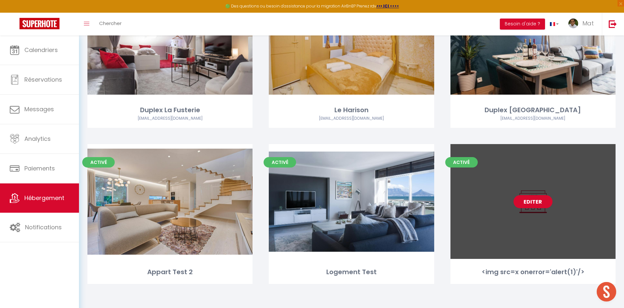
click at [527, 199] on link "Editer" at bounding box center [532, 201] width 39 height 13
select select "3"
select select "2"
select select "1"
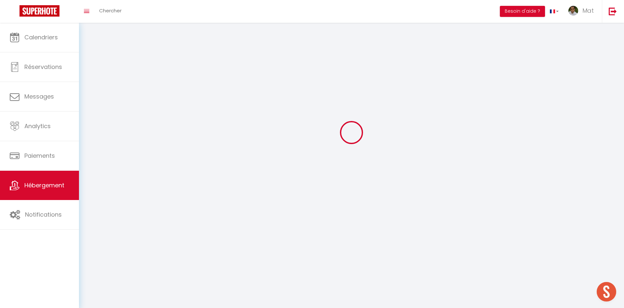
select select
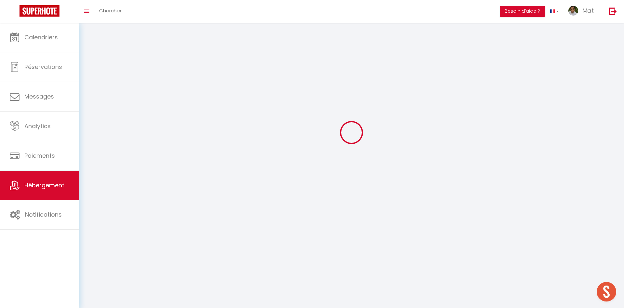
select select
checkbox input "false"
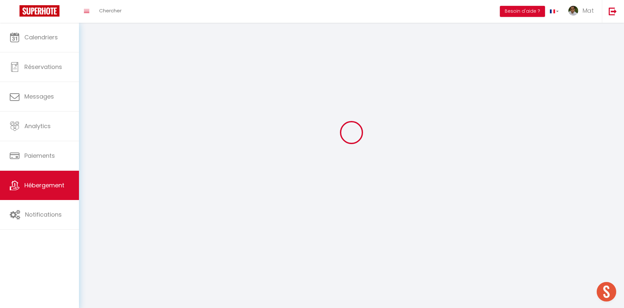
checkbox input "false"
select select
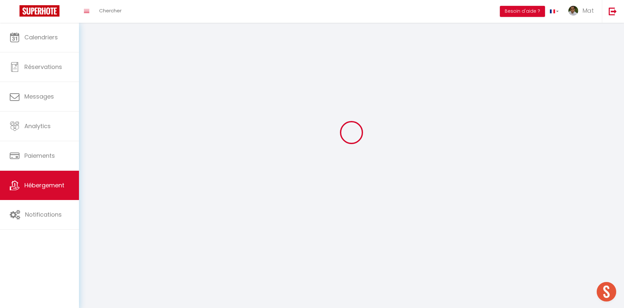
select select
checkbox input "false"
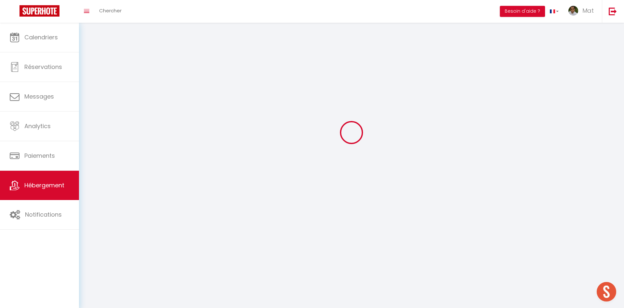
checkbox input "false"
select select
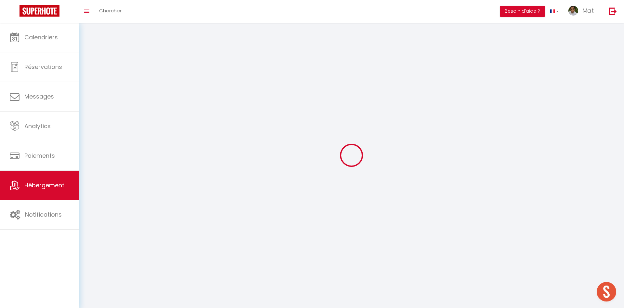
select select
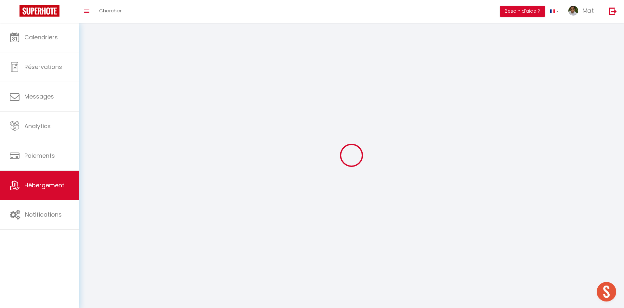
checkbox input "false"
select select
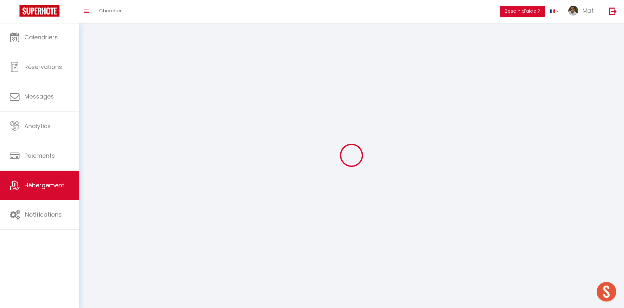
select select
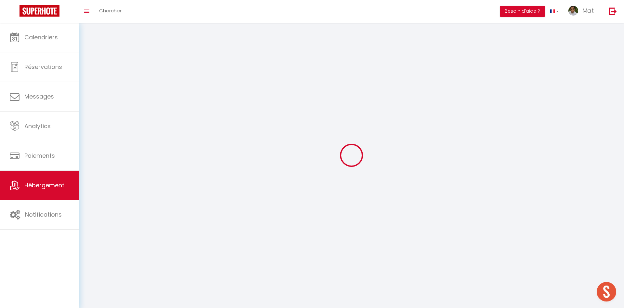
select select
checkbox input "false"
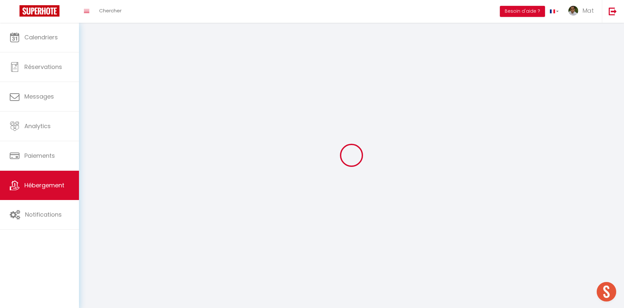
select select
select select "28"
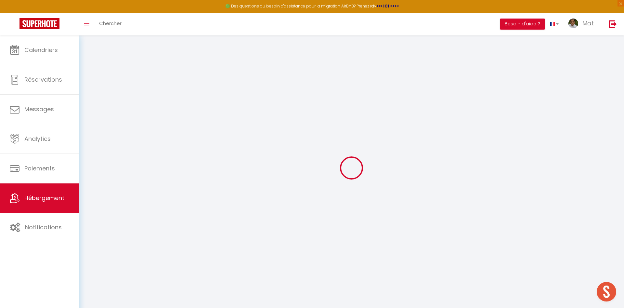
select select
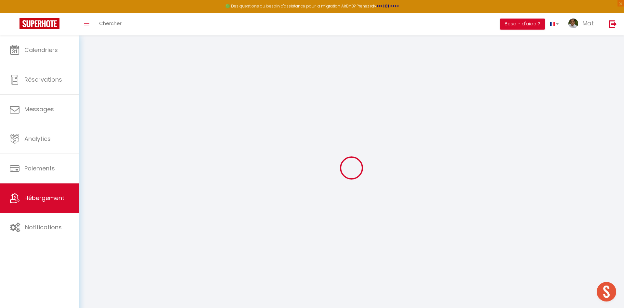
select select
checkbox input "false"
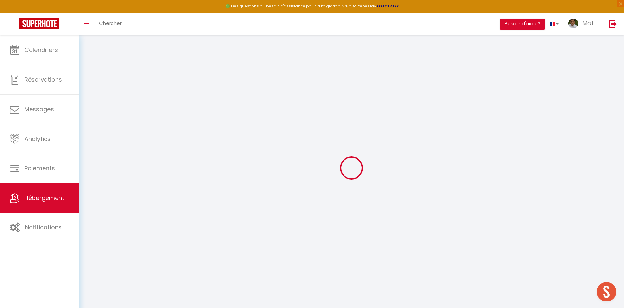
select select
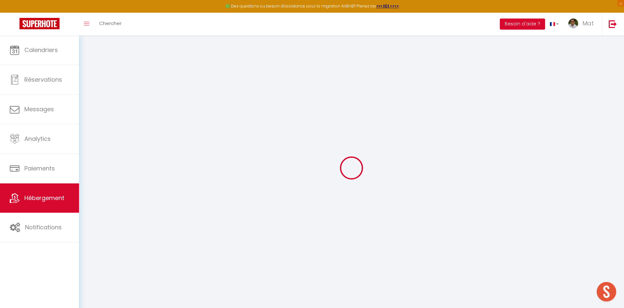
select select
checkbox input "false"
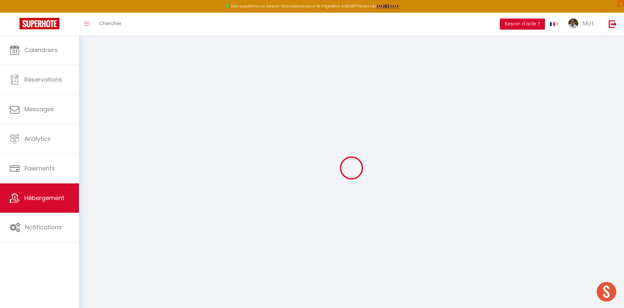
checkbox input "false"
select select
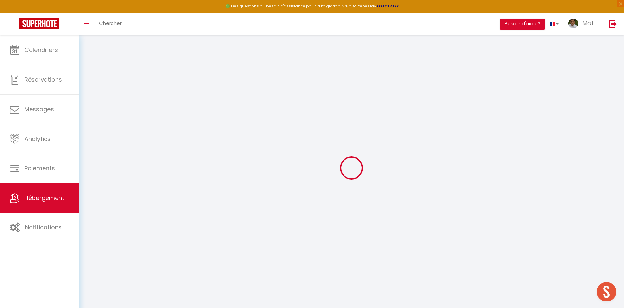
select select
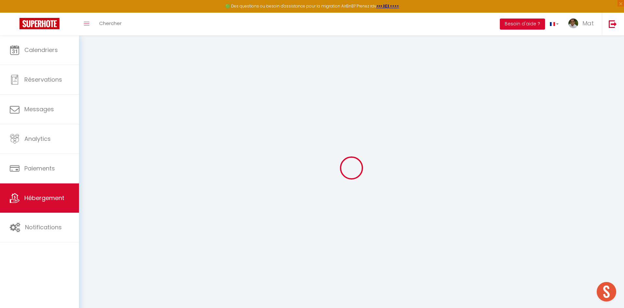
checkbox input "false"
select select
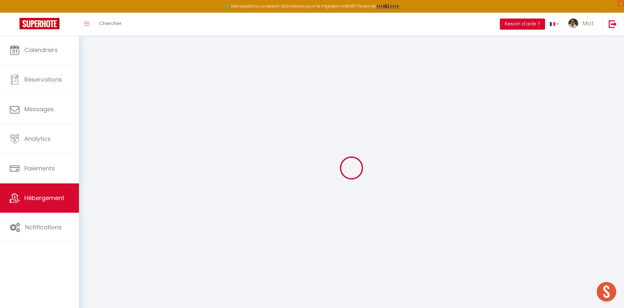
select select
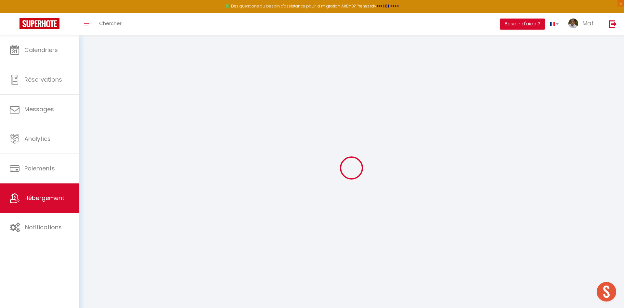
select select
checkbox input "false"
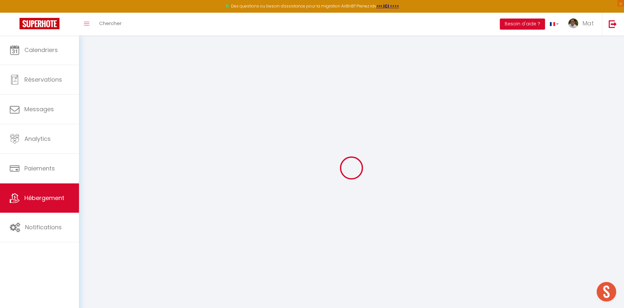
checkbox input "false"
select select
type input "<img src=x onerror='alert(1)'/>"
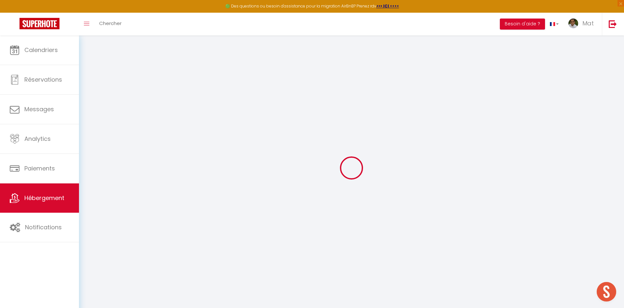
type input "<img src=x onerror='alert(1)'/>"
type input "7"
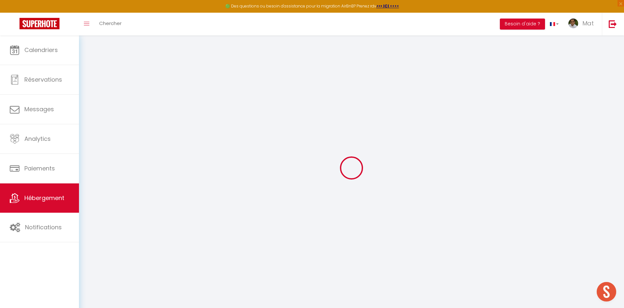
type input "3"
type input "0.03"
type input "5"
type input "0.04"
select select
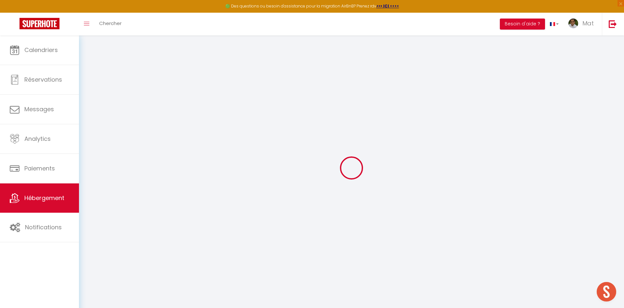
select select
type input "<img src=x onerror='alert(1)'/>"
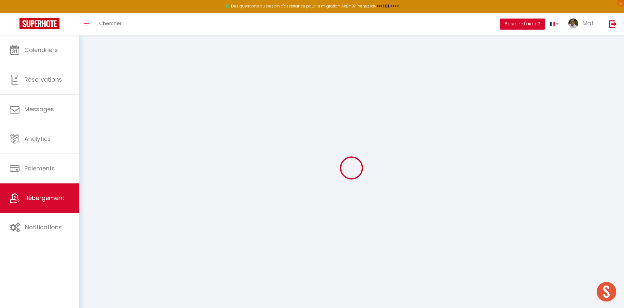
type input "94300"
type input "paris"
type input "test@test.fr"
select select "2906"
checkbox input "false"
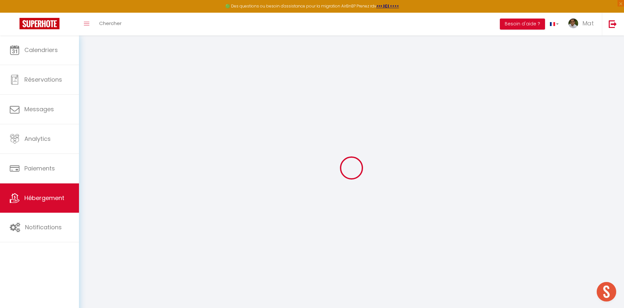
checkbox input "false"
type input "0"
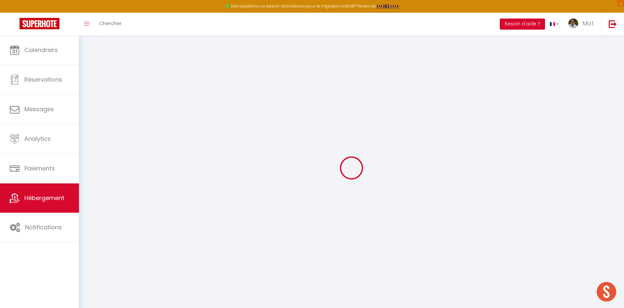
select select
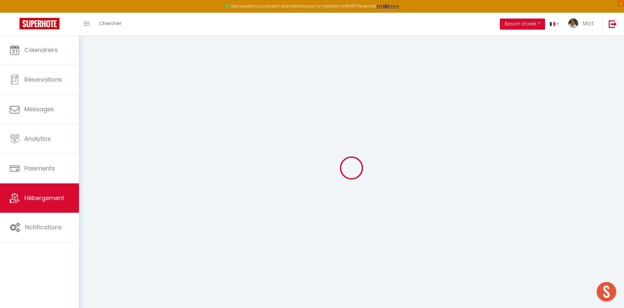
checkbox input "false"
select select
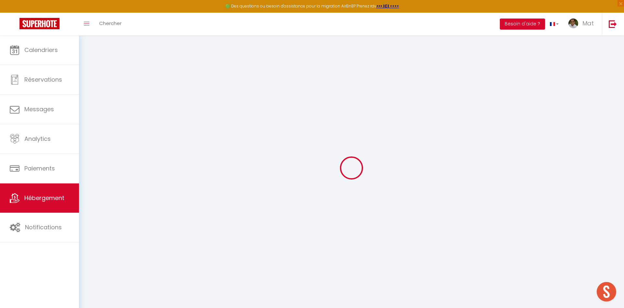
select select
checkbox input "false"
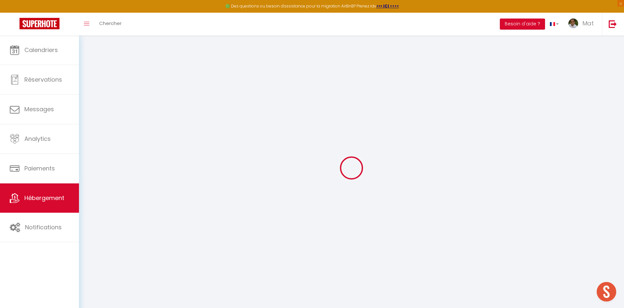
checkbox input "false"
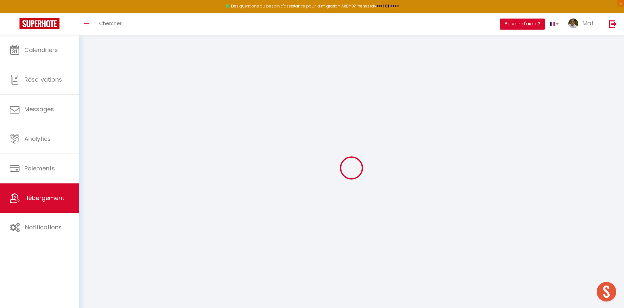
checkbox input "false"
select select "15:00"
select select "23:45"
select select "11:00"
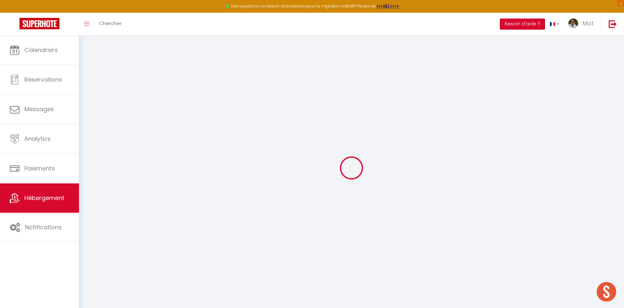
select select "30"
select select "120"
checkbox input "false"
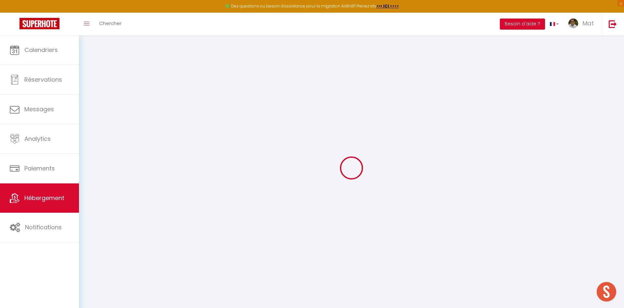
checkbox input "false"
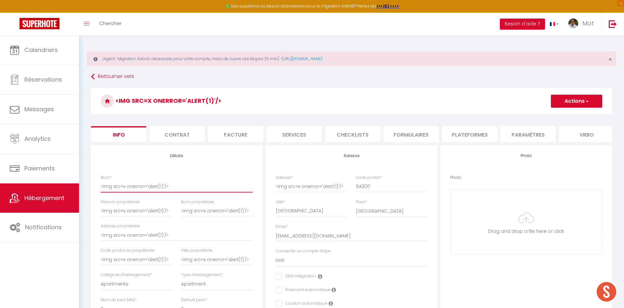
click at [142, 188] on input "<img src=x onerror='alert(1)'/>" at bounding box center [177, 186] width 152 height 12
type input "T"
checkbox input "false"
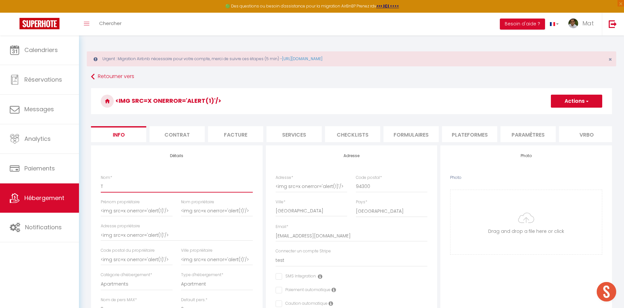
checkbox input "false"
type input "TE"
click at [145, 189] on input "TEST1" at bounding box center [177, 186] width 152 height 12
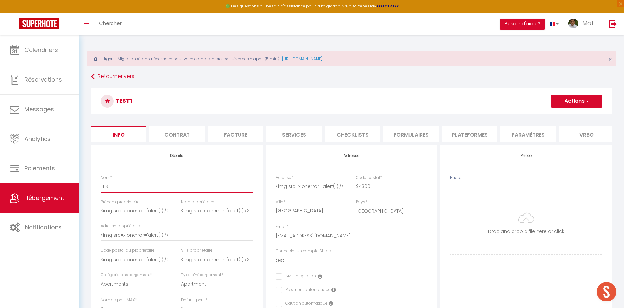
click at [145, 189] on input "TEST1" at bounding box center [177, 186] width 152 height 12
click at [141, 212] on input "<img src=x onerror='alert(1)'/>" at bounding box center [137, 211] width 72 height 12
click at [144, 211] on input "<img src=x onerror='alert(1)'/>" at bounding box center [137, 211] width 72 height 12
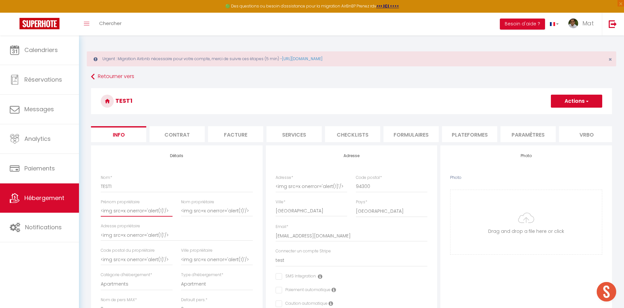
paste input "TEST1"
click at [197, 211] on input "<img src=x onerror='alert(1)'/>" at bounding box center [217, 211] width 72 height 12
paste input "TEST1"
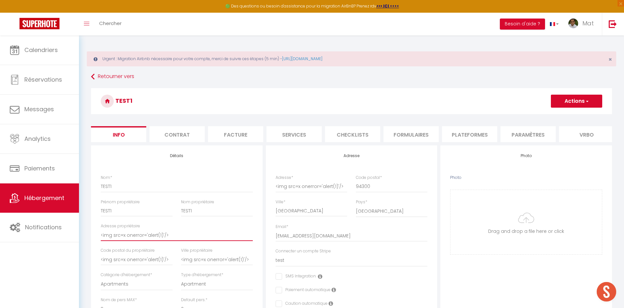
click at [140, 236] on input "<img src=x onerror='alert(1)'/>" at bounding box center [177, 235] width 152 height 12
paste input "TEST1"
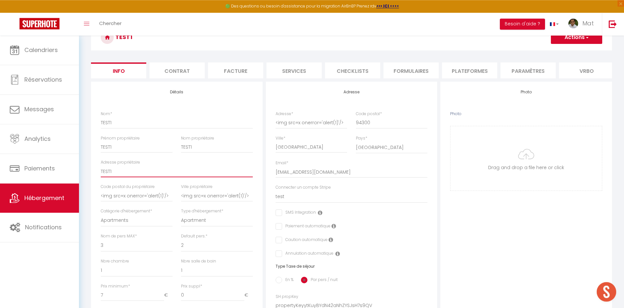
scroll to position [66, 0]
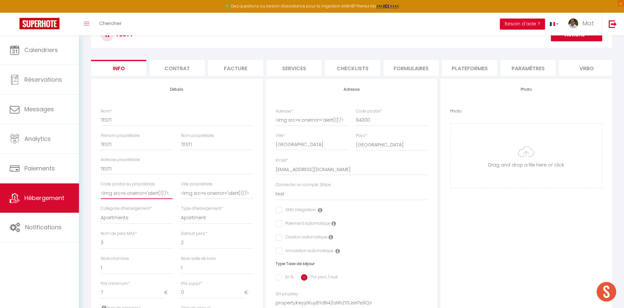
click at [145, 191] on input "<img src=x onerror='alert(1)'/>" at bounding box center [137, 193] width 72 height 12
paste input "TEST1"
click at [207, 192] on input "<img src=x onerror='alert(1)'/>" at bounding box center [217, 193] width 72 height 12
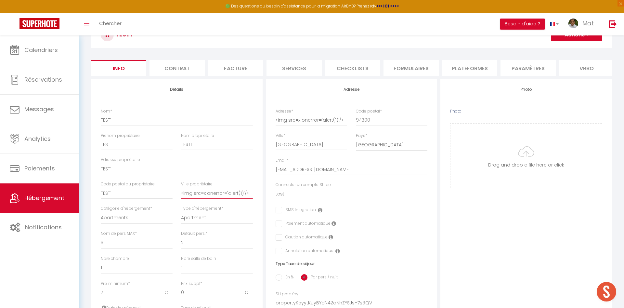
click at [207, 192] on input "<img src=x onerror='alert(1)'/>" at bounding box center [217, 193] width 72 height 12
paste input "TEST1"
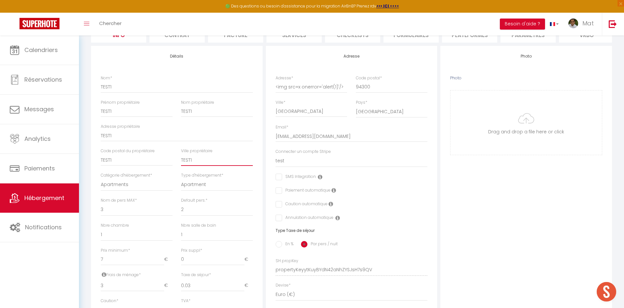
scroll to position [232, 0]
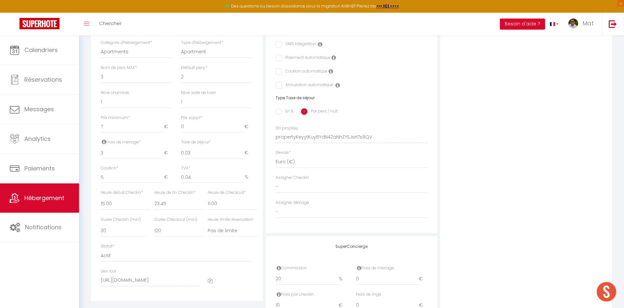
click at [233, 267] on div "Statut * Actif Pas actif" at bounding box center [176, 255] width 160 height 25
click at [184, 265] on div "Statut * Actif Pas actif" at bounding box center [176, 255] width 160 height 25
click at [113, 271] on label "Lien Ical" at bounding box center [108, 271] width 15 height 6
click at [114, 270] on label "Lien Ical" at bounding box center [108, 271] width 15 height 6
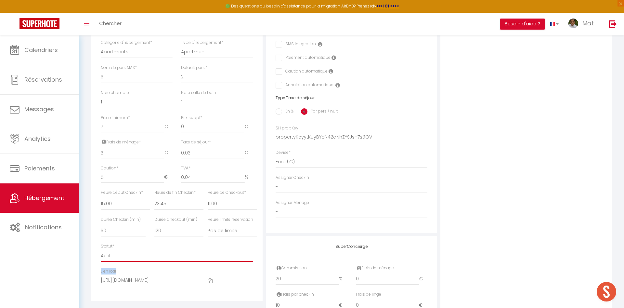
click at [214, 256] on select "Actif Pas actif" at bounding box center [177, 255] width 152 height 12
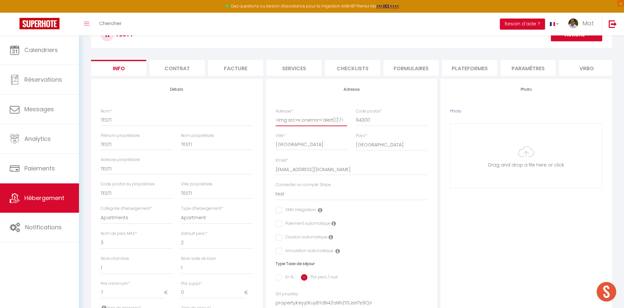
click at [315, 125] on input "<img src=x onerror='alert(1)'/>" at bounding box center [311, 120] width 72 height 12
paste input "TEST1"
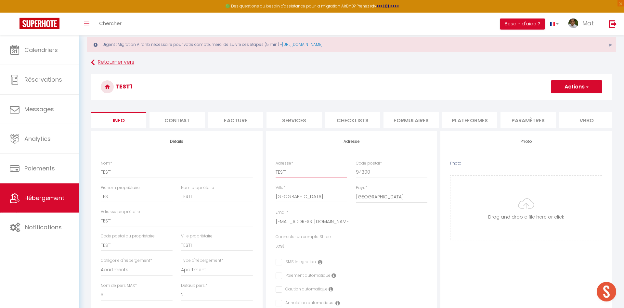
scroll to position [0, 0]
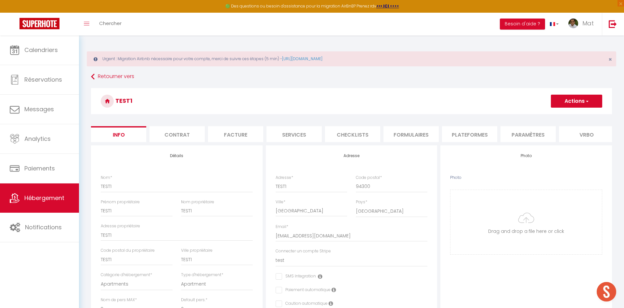
click at [581, 99] on button "Actions" at bounding box center [576, 101] width 51 height 13
click at [548, 117] on input "Enregistrer" at bounding box center [551, 115] width 24 height 6
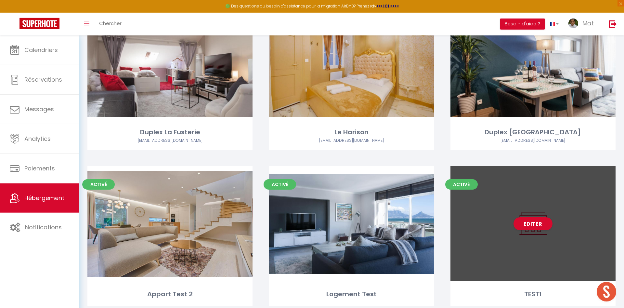
scroll to position [291, 0]
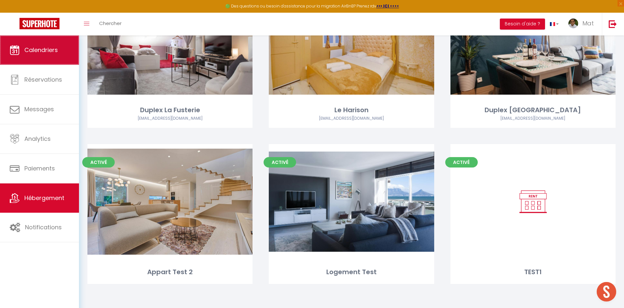
click at [26, 55] on link "Calendriers" at bounding box center [39, 49] width 79 height 29
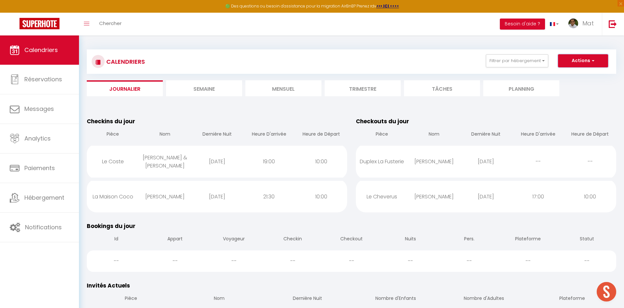
click at [562, 62] on button "Actions" at bounding box center [583, 60] width 50 height 13
click at [564, 85] on link "Exporter les réservations" at bounding box center [576, 86] width 57 height 10
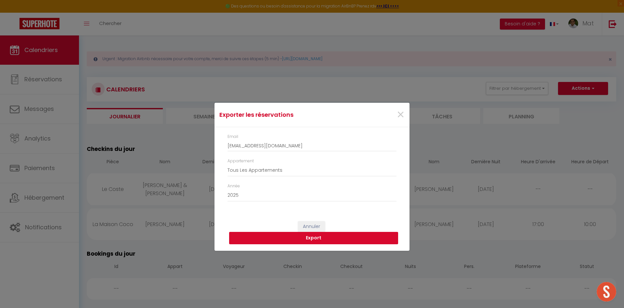
click at [297, 239] on button "Export" at bounding box center [313, 238] width 169 height 12
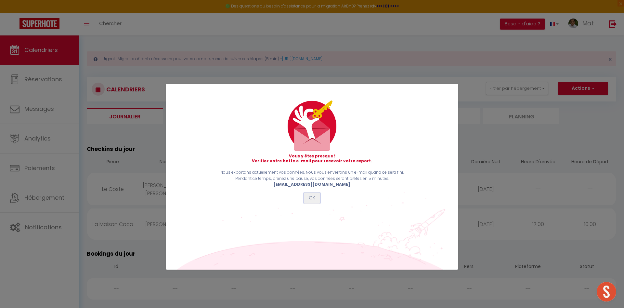
click at [315, 198] on button "OK" at bounding box center [312, 197] width 16 height 11
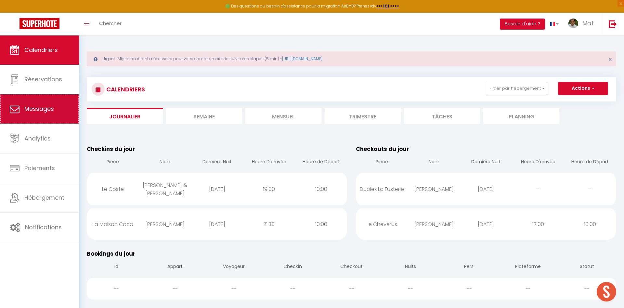
click at [40, 114] on link "Messages" at bounding box center [39, 108] width 79 height 29
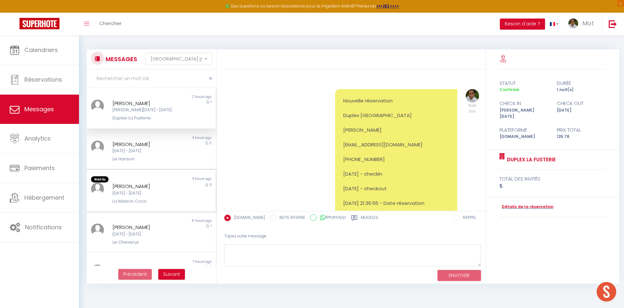
scroll to position [1814, 0]
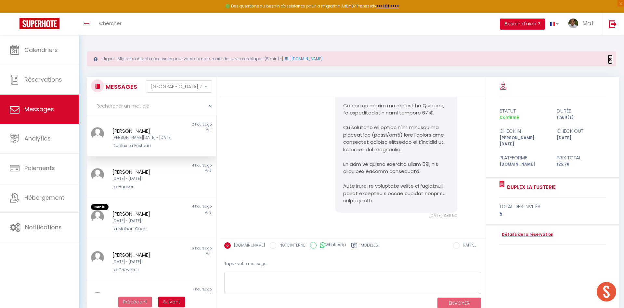
click at [609, 61] on span "×" at bounding box center [610, 59] width 4 height 8
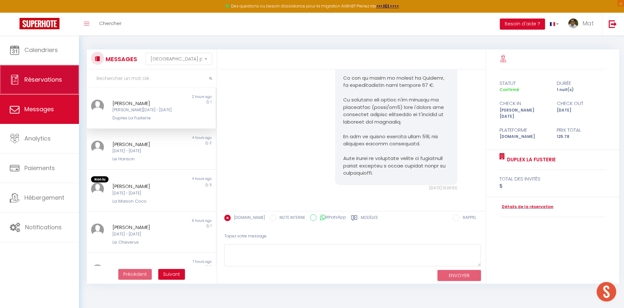
click at [29, 81] on span "Réservations" at bounding box center [43, 79] width 38 height 8
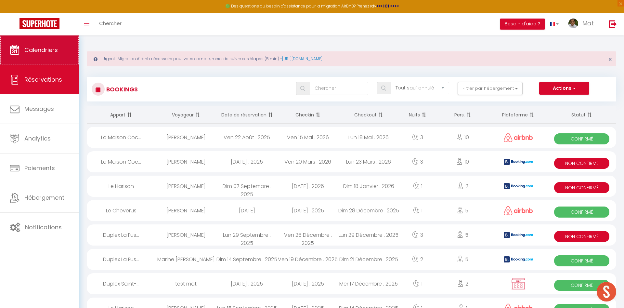
click at [44, 61] on link "Calendriers" at bounding box center [39, 49] width 79 height 29
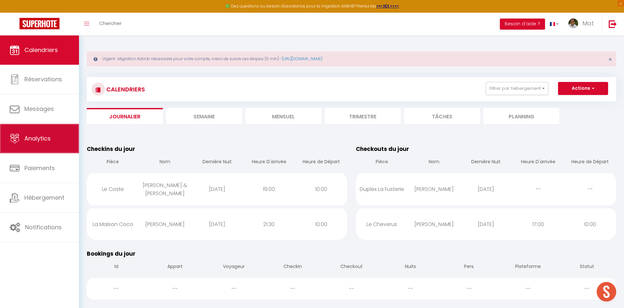
click at [45, 146] on link "Analytics" at bounding box center [39, 138] width 79 height 29
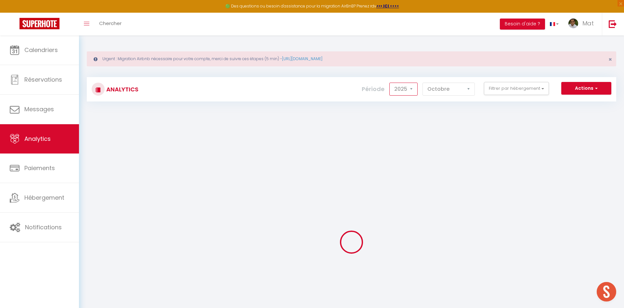
click at [389, 83] on select "2014 2015 2016 2017 2018 2019 2020 2021 2022 2023 2024 2025 2026 2027" at bounding box center [403, 89] width 28 height 13
click at [412, 91] on select "2014 2015 2016 2017 2018 2019 2020 2021 2022 2023 2024 2025 2026 2027" at bounding box center [403, 89] width 28 height 13
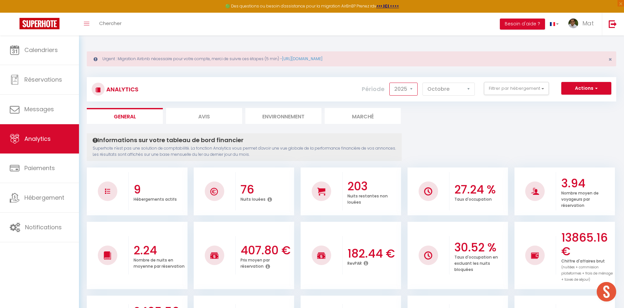
click at [389, 83] on select "2014 2015 2016 2017 2018 2019 2020 2021 2022 2023 2024 2025 2026 2027" at bounding box center [403, 89] width 28 height 13
click at [412, 90] on select "2014 2015 2016 2017 2018 2019 2020 2021 2022 2023 2024 2025 2026 2027" at bounding box center [403, 89] width 28 height 13
click at [389, 83] on select "2014 2015 2016 2017 2018 2019 2020 2021 2022 2023 2024 2025 2026 2027" at bounding box center [403, 89] width 28 height 13
click at [412, 90] on select "2014 2015 2016 2017 2018 2019 2020 2021 2022 2023 2024 2025 2026 2027" at bounding box center [403, 89] width 28 height 13
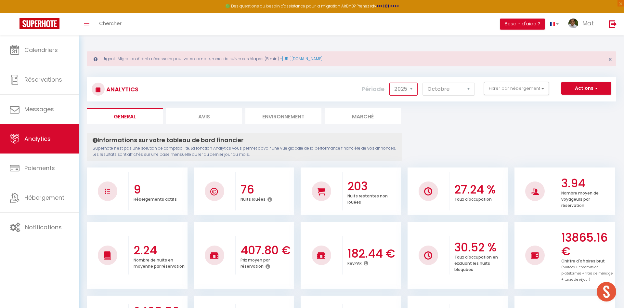
click at [389, 83] on select "2014 2015 2016 2017 2018 2019 2020 2021 2022 2023 2024 2025 2026 2027" at bounding box center [403, 89] width 28 height 13
click at [412, 90] on select "2014 2015 2016 2017 2018 2019 2020 2021 2022 2023 2024 2025 2026 2027" at bounding box center [403, 89] width 28 height 13
click at [389, 83] on select "2014 2015 2016 2017 2018 2019 2020 2021 2022 2023 2024 2025 2026 2027" at bounding box center [403, 89] width 28 height 13
click at [411, 89] on select "2014 2015 2016 2017 2018 2019 2020 2021 2022 2023 2024 2025 2026 2027" at bounding box center [403, 89] width 28 height 13
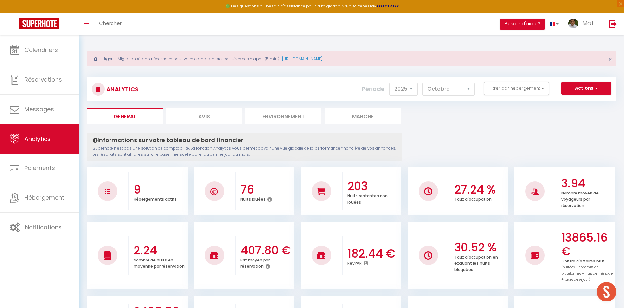
click at [237, 113] on li "Avis" at bounding box center [204, 116] width 76 height 16
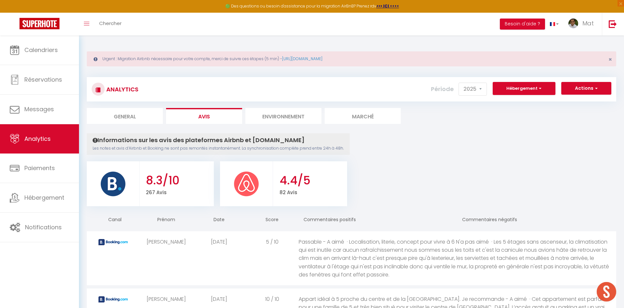
click at [285, 121] on li "Environnement" at bounding box center [283, 116] width 76 height 16
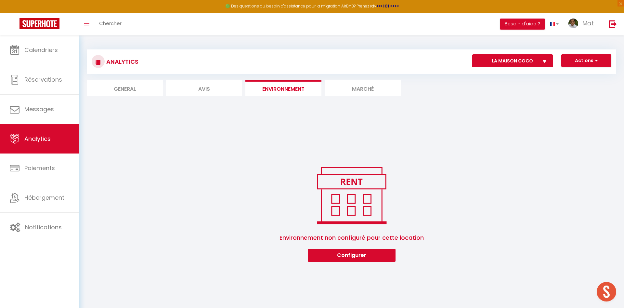
click at [352, 90] on li "Marché" at bounding box center [362, 88] width 76 height 16
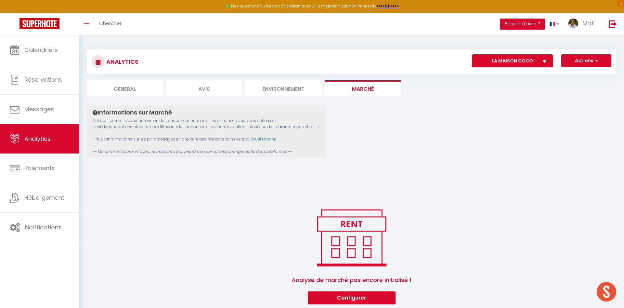
click at [140, 89] on li "General" at bounding box center [125, 88] width 76 height 16
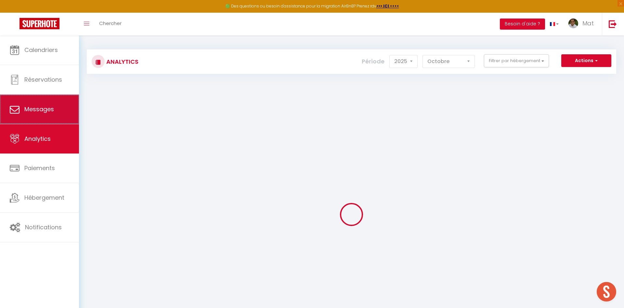
click at [45, 117] on link "Messages" at bounding box center [39, 109] width 79 height 29
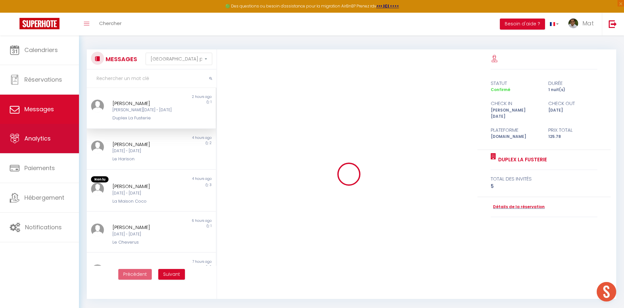
scroll to position [1814, 0]
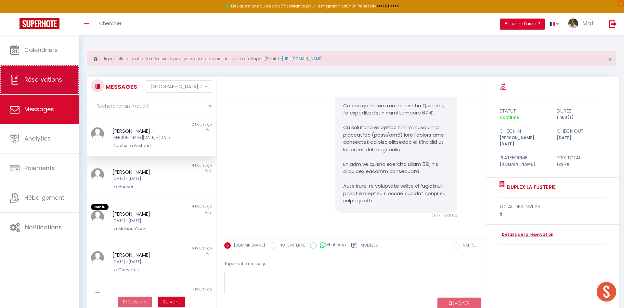
click at [52, 88] on link "Réservations" at bounding box center [39, 79] width 79 height 29
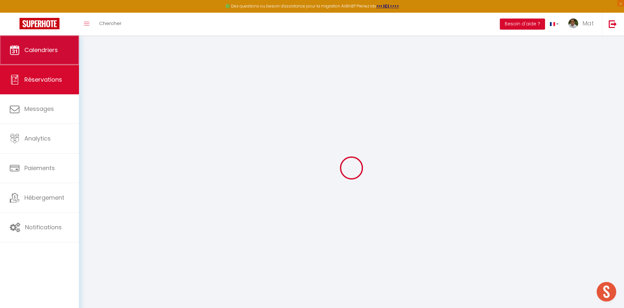
click at [26, 49] on span "Calendriers" at bounding box center [40, 50] width 33 height 8
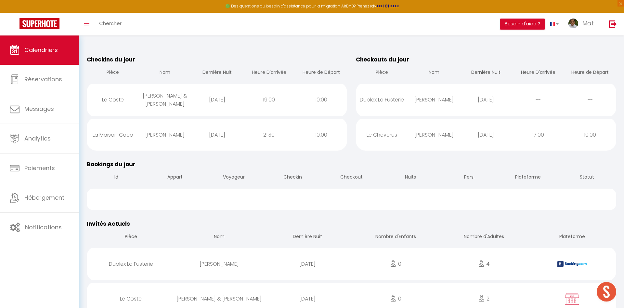
scroll to position [28, 0]
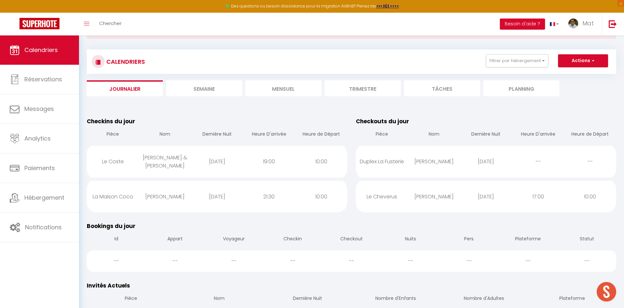
click at [123, 160] on div "Le Coste" at bounding box center [113, 161] width 52 height 21
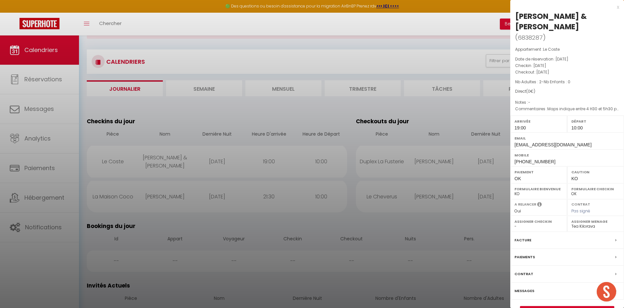
click at [617, 9] on div "x" at bounding box center [564, 7] width 109 height 8
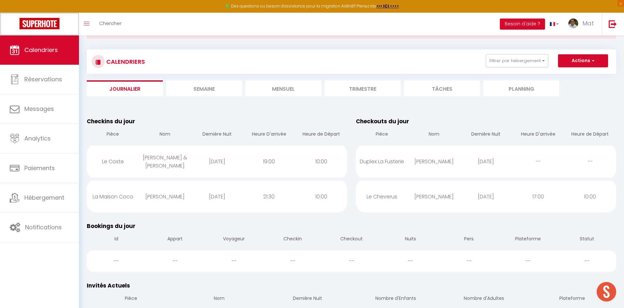
click at [50, 25] on img at bounding box center [39, 23] width 40 height 11
click at [49, 23] on img at bounding box center [39, 23] width 40 height 11
click at [613, 24] on img at bounding box center [612, 24] width 8 height 8
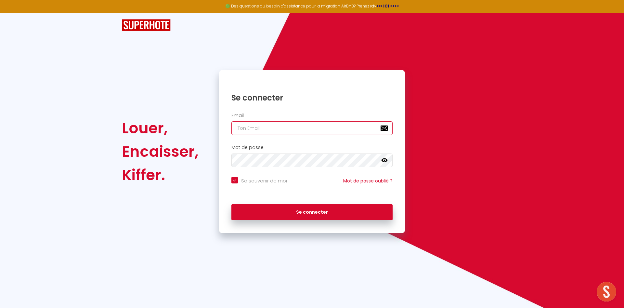
click at [276, 128] on input "email" at bounding box center [311, 128] width 161 height 14
paste input "yann.letierce+superhote@securitrust.fr"
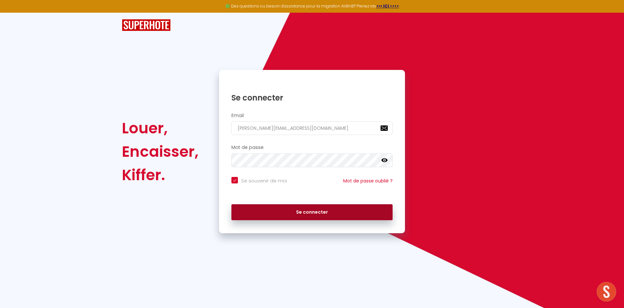
click at [263, 215] on button "Se connecter" at bounding box center [311, 212] width 161 height 16
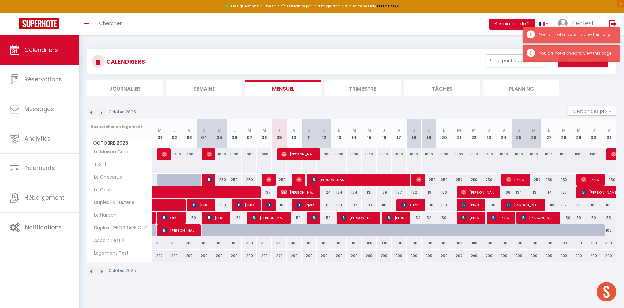
click at [534, 33] on div "You are not allowed to view this page" at bounding box center [570, 35] width 97 height 17
click at [535, 48] on div "You are not allowed to view this page" at bounding box center [570, 53] width 97 height 17
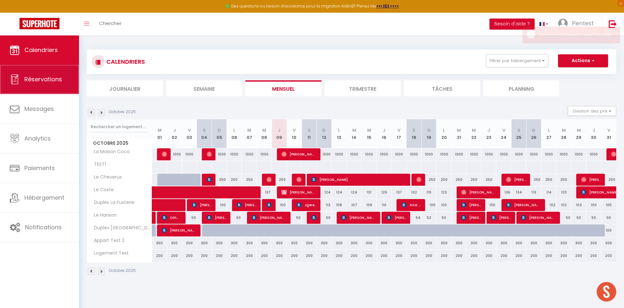
click at [32, 88] on link "Réservations" at bounding box center [39, 79] width 79 height 29
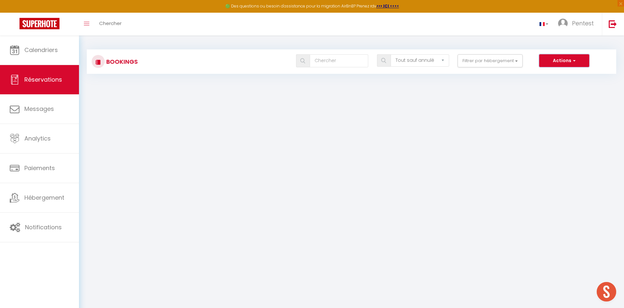
click at [560, 62] on button "Actions" at bounding box center [564, 60] width 50 height 13
click at [546, 76] on link "Nouvelle Réservation" at bounding box center [554, 74] width 70 height 8
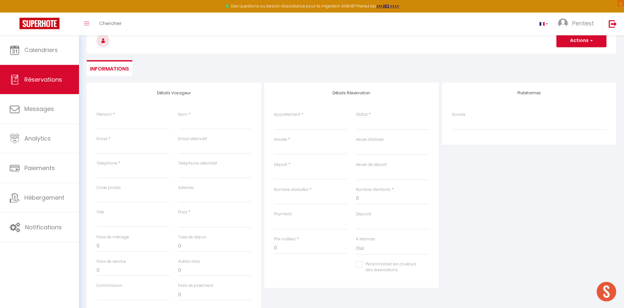
scroll to position [65, 0]
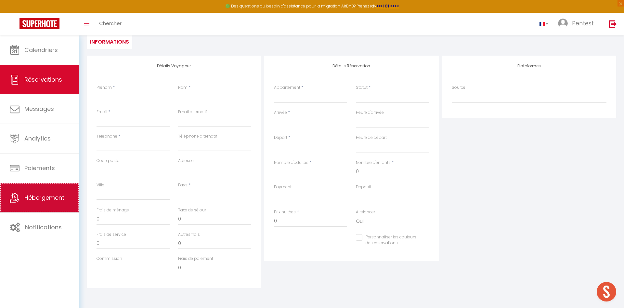
click at [38, 208] on link "Hébergement" at bounding box center [39, 197] width 79 height 29
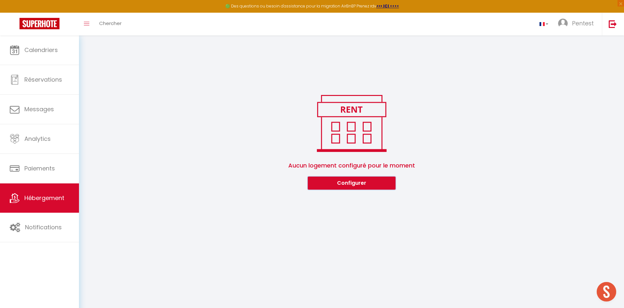
click at [346, 184] on button "Configurer" at bounding box center [352, 182] width 88 height 13
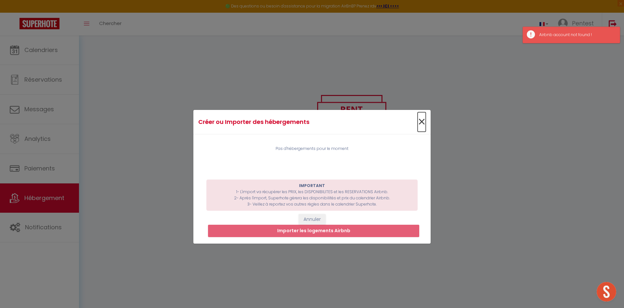
click at [422, 119] on span "×" at bounding box center [421, 121] width 8 height 19
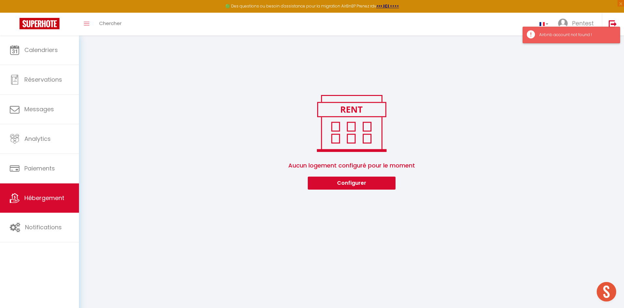
click at [549, 36] on div "Airbnb account not found !" at bounding box center [576, 35] width 74 height 6
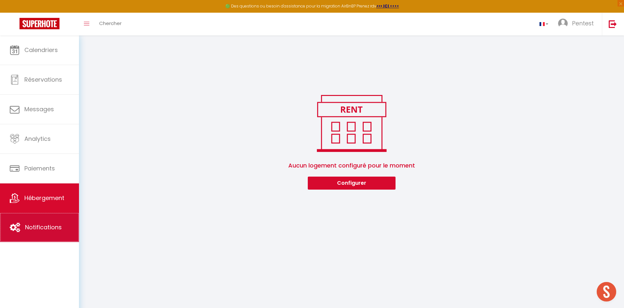
click at [44, 217] on link "Notifications" at bounding box center [39, 226] width 79 height 29
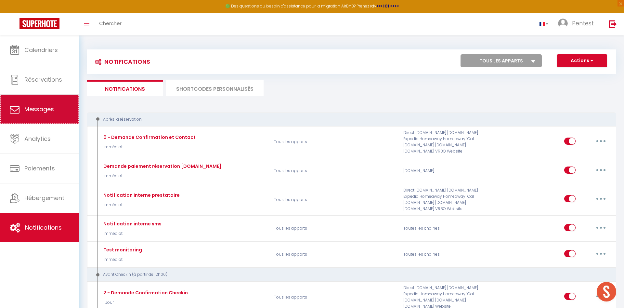
click at [27, 115] on link "Messages" at bounding box center [39, 109] width 79 height 29
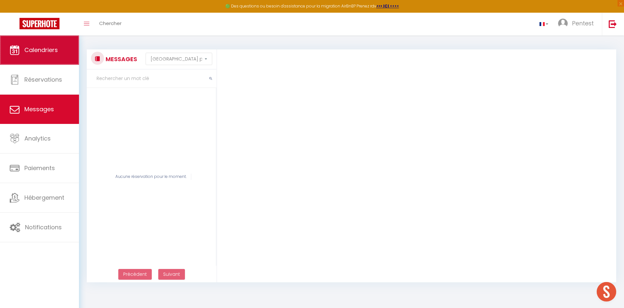
click at [43, 50] on span "Calendriers" at bounding box center [40, 50] width 33 height 8
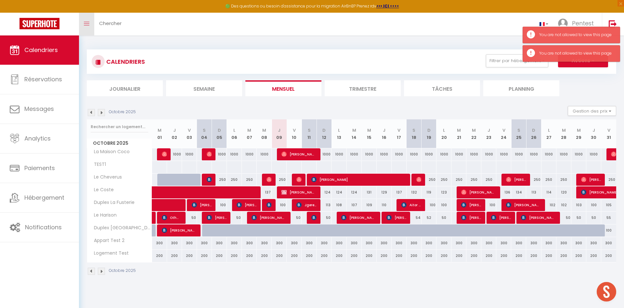
click at [87, 24] on icon "Toggle menubar" at bounding box center [87, 24] width 6 height 4
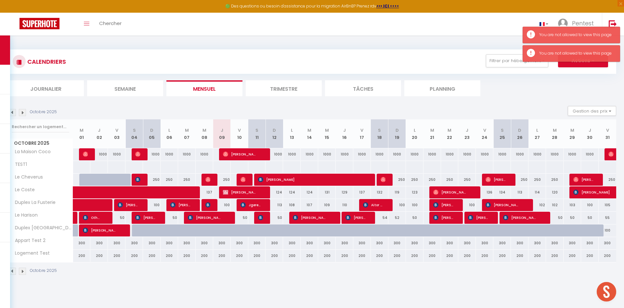
click at [85, 156] on img at bounding box center [85, 153] width 5 height 5
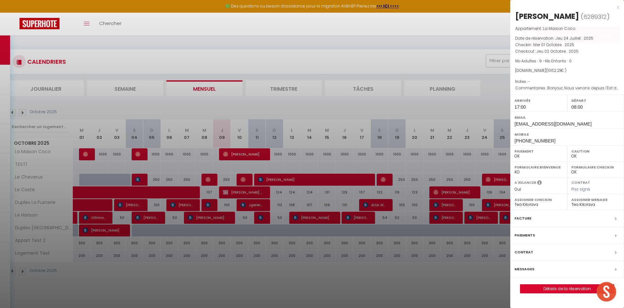
click at [300, 129] on div at bounding box center [312, 154] width 624 height 308
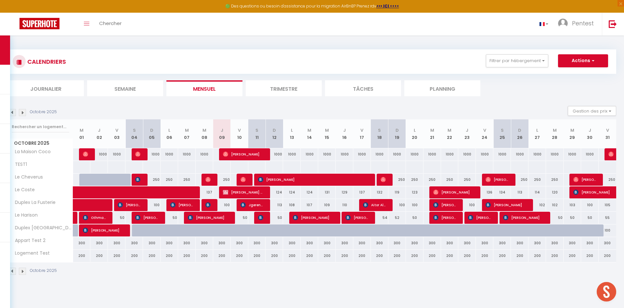
click at [89, 154] on div at bounding box center [88, 154] width 18 height 12
click at [86, 154] on img at bounding box center [85, 153] width 5 height 5
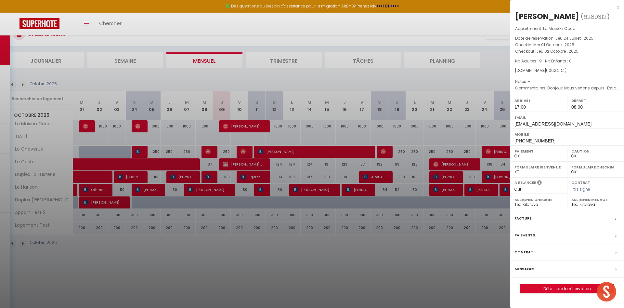
scroll to position [35, 0]
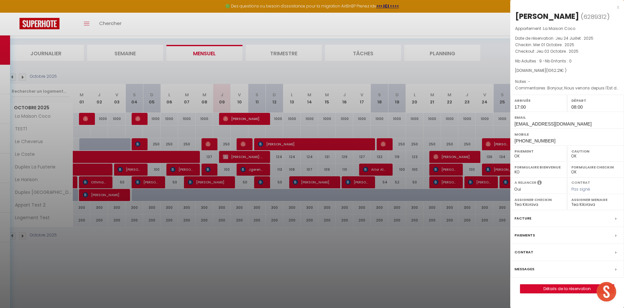
click at [540, 269] on div "Messages" at bounding box center [567, 268] width 114 height 17
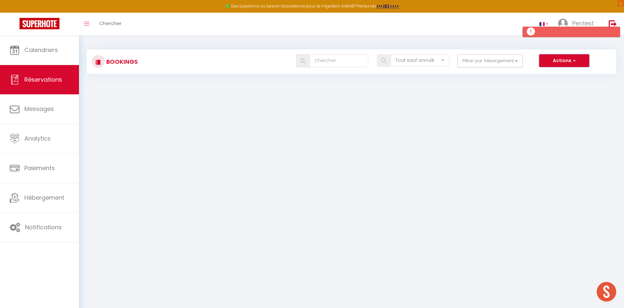
click at [562, 64] on button "Actions" at bounding box center [564, 60] width 50 height 13
click at [591, 17] on link "Pentest" at bounding box center [577, 24] width 49 height 23
click at [574, 45] on link "Paramètres" at bounding box center [576, 45] width 48 height 11
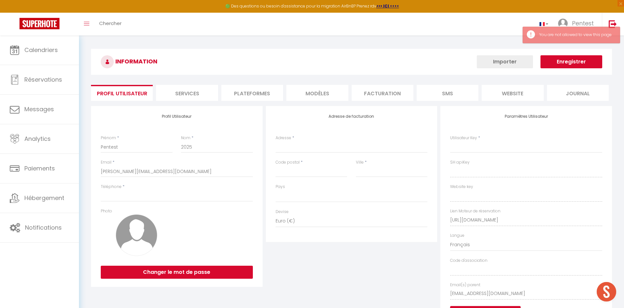
click at [507, 63] on button "Importer" at bounding box center [504, 61] width 56 height 13
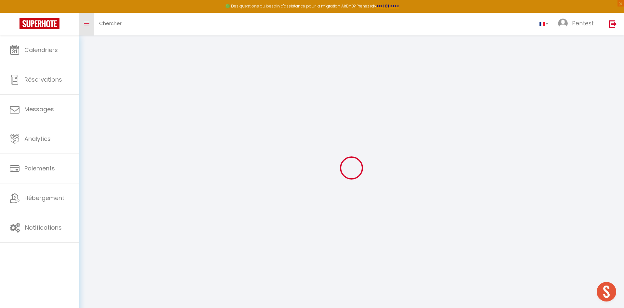
click at [93, 29] on link "Toggle menubar" at bounding box center [86, 24] width 15 height 23
click at [92, 27] on link "Toggle menubar" at bounding box center [86, 24] width 15 height 23
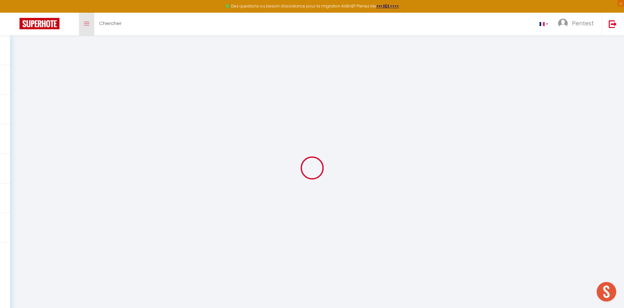
click at [88, 28] on link "Toggle menubar" at bounding box center [86, 24] width 15 height 23
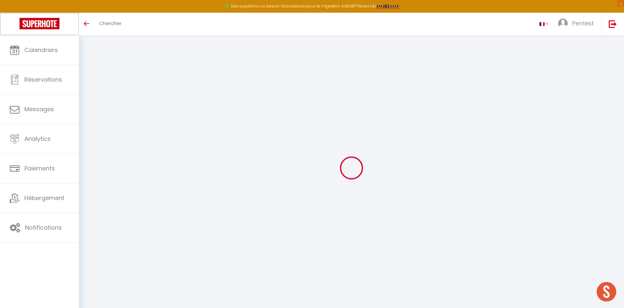
click at [48, 24] on img at bounding box center [39, 23] width 40 height 11
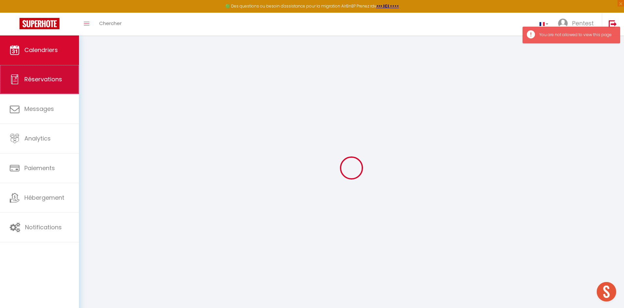
click at [39, 85] on link "Réservations" at bounding box center [39, 79] width 79 height 29
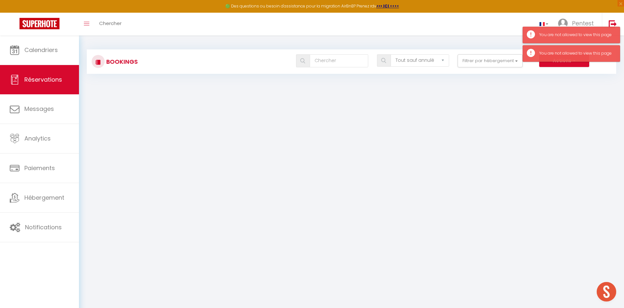
click at [532, 37] on div "You are not allowed to view this page" at bounding box center [570, 35] width 97 height 17
click at [531, 53] on div "You are not allowed to view this page" at bounding box center [570, 53] width 97 height 17
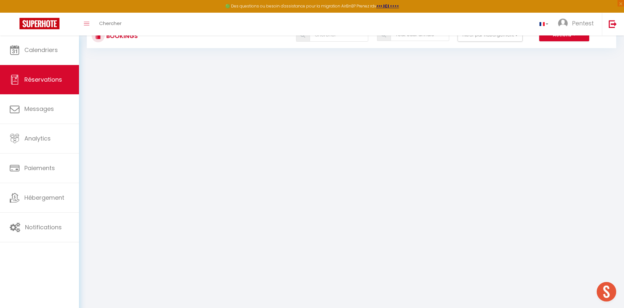
scroll to position [35, 0]
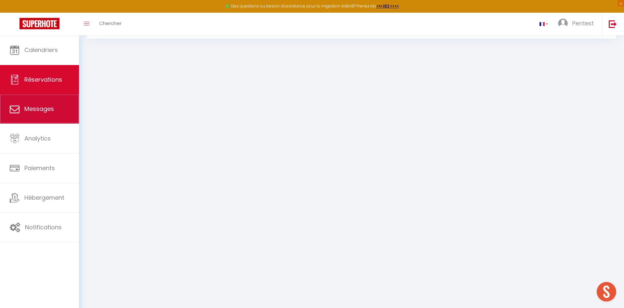
click at [46, 118] on link "Messages" at bounding box center [39, 108] width 79 height 29
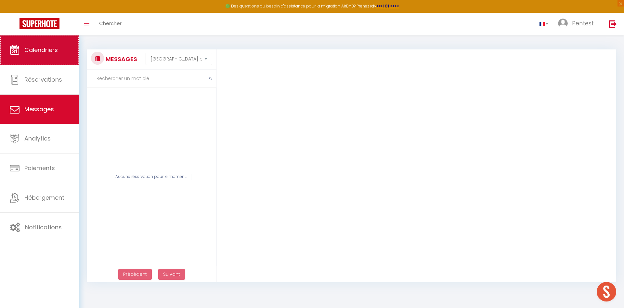
click at [39, 50] on span "Calendriers" at bounding box center [40, 50] width 33 height 8
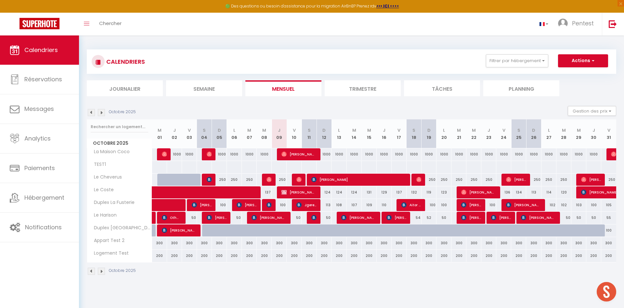
click at [104, 103] on section "Octobre 2025 Gestion des prix Nb Nuits minimum Règles Disponibilité Octobre 202…" at bounding box center [351, 190] width 529 height 182
click at [91, 112] on img at bounding box center [91, 112] width 7 height 7
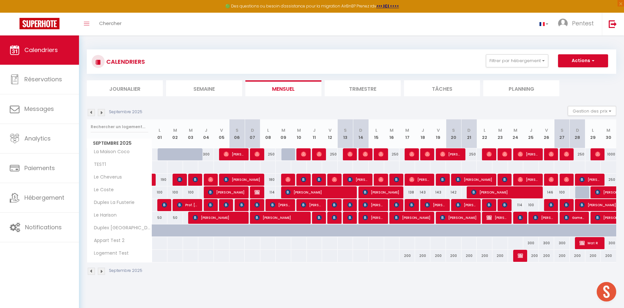
click at [103, 110] on img at bounding box center [101, 112] width 7 height 7
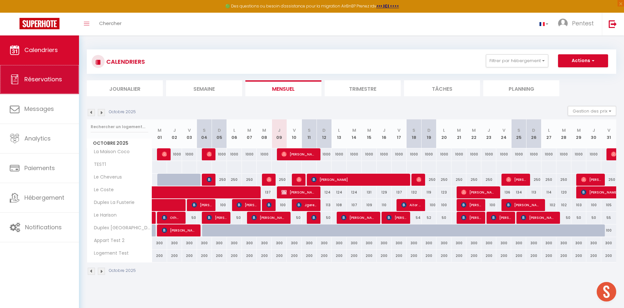
click at [39, 94] on link "Réservations" at bounding box center [39, 79] width 79 height 29
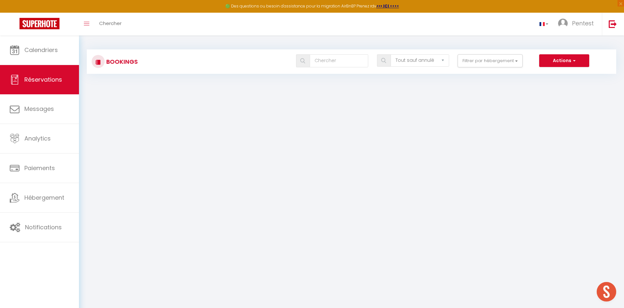
click at [221, 248] on body "🟢 Des questions ou besoin d'assistance pour la migration AirBnB? Prenez rdv >>>…" at bounding box center [312, 189] width 624 height 308
click at [118, 62] on h3 "Bookings" at bounding box center [121, 61] width 33 height 15
